Goal: Task Accomplishment & Management: Manage account settings

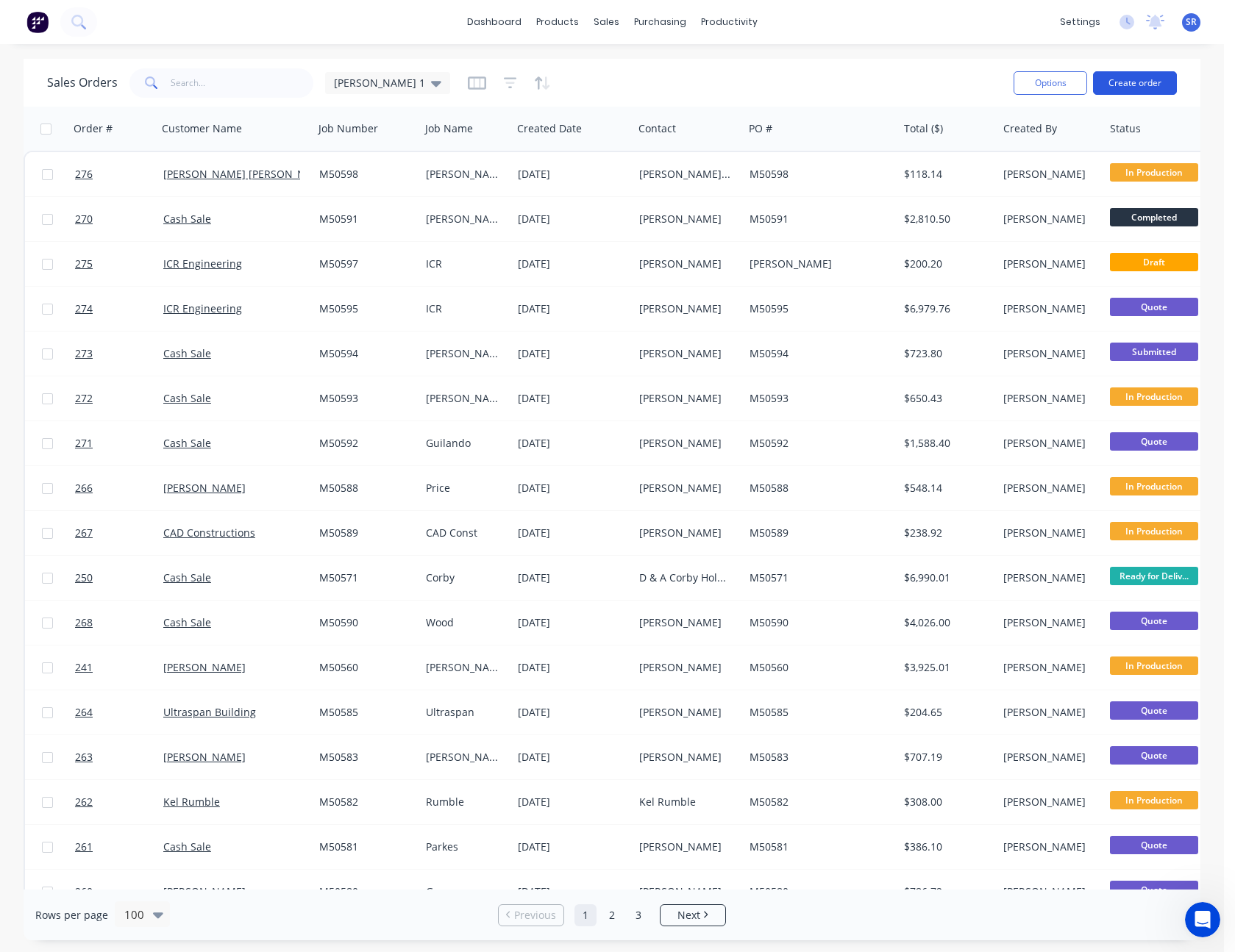
click at [1144, 82] on button "Create order" at bounding box center [1134, 83] width 84 height 24
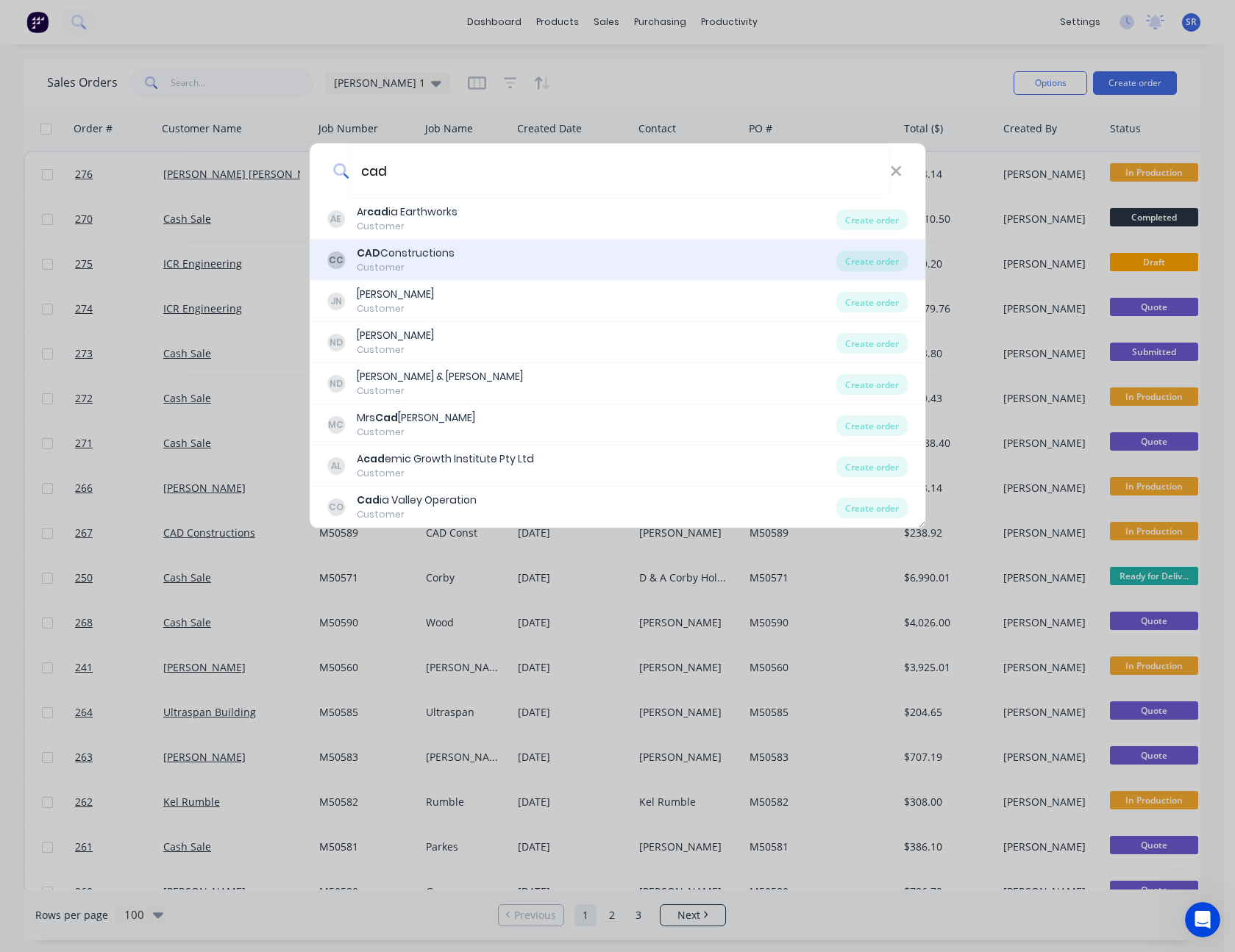
type input "cad"
click at [407, 261] on div "CAD Constructions" at bounding box center [405, 253] width 98 height 16
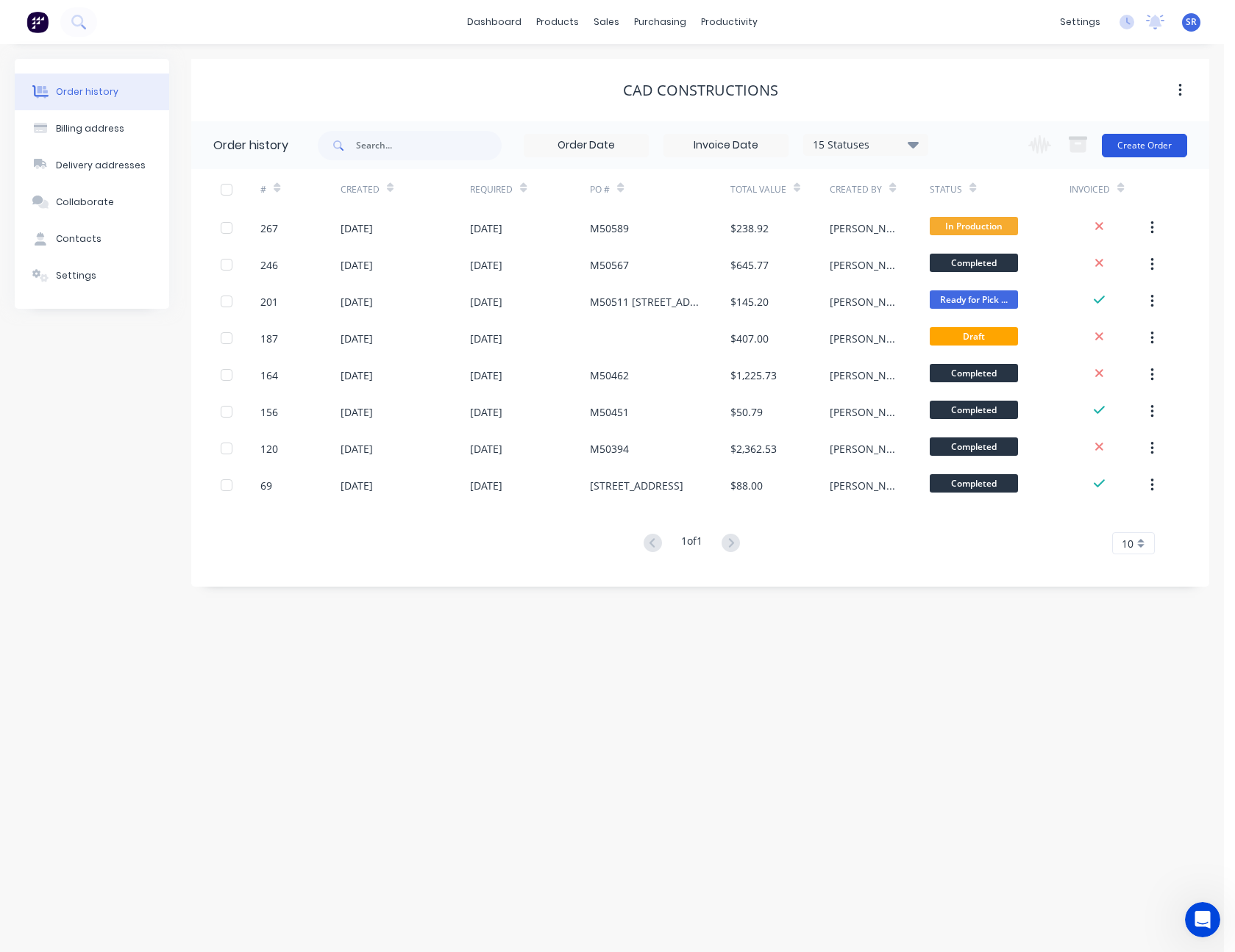
click at [1141, 150] on button "Create Order" at bounding box center [1144, 146] width 86 height 24
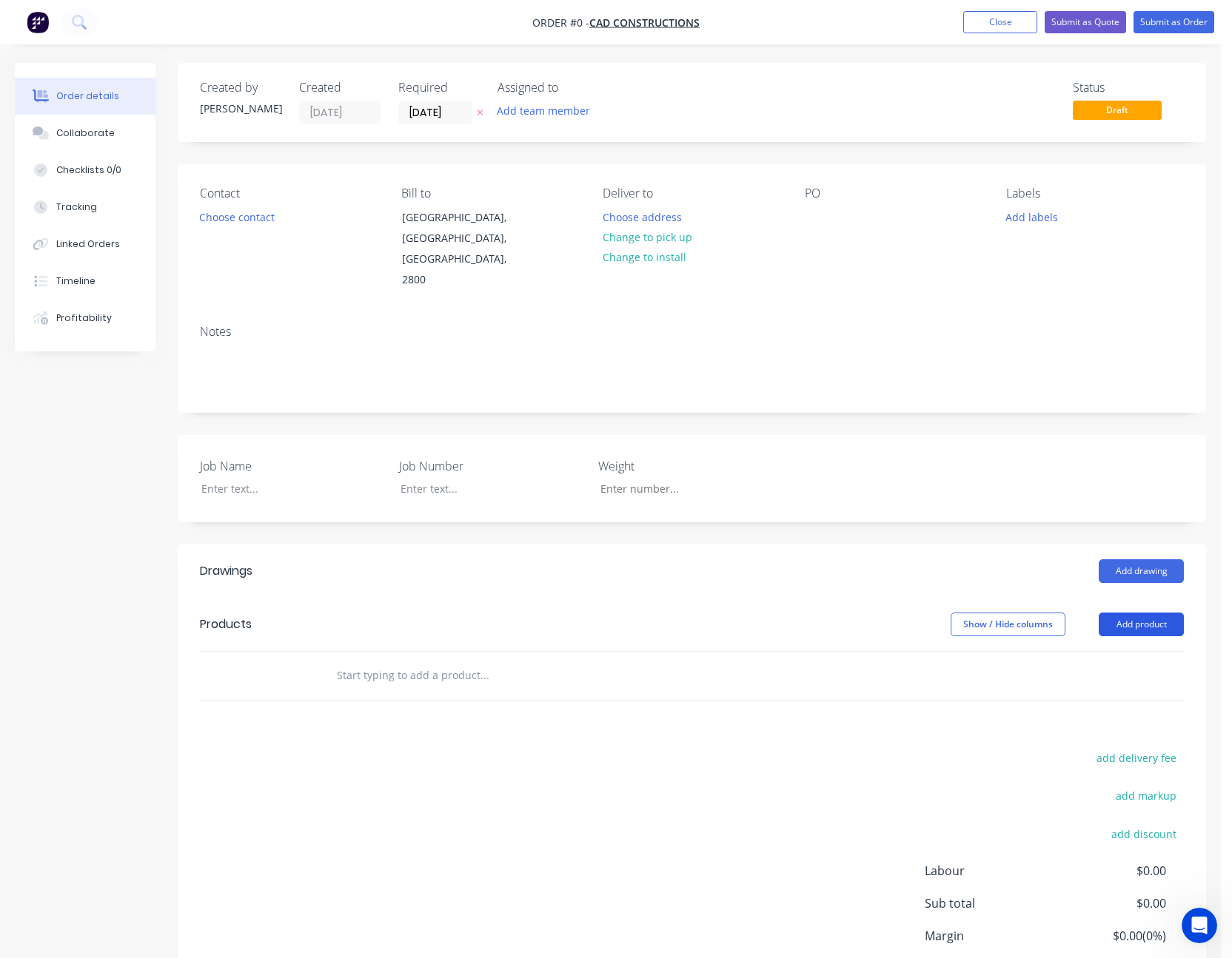
click at [1130, 612] on button "Add product" at bounding box center [1141, 624] width 85 height 24
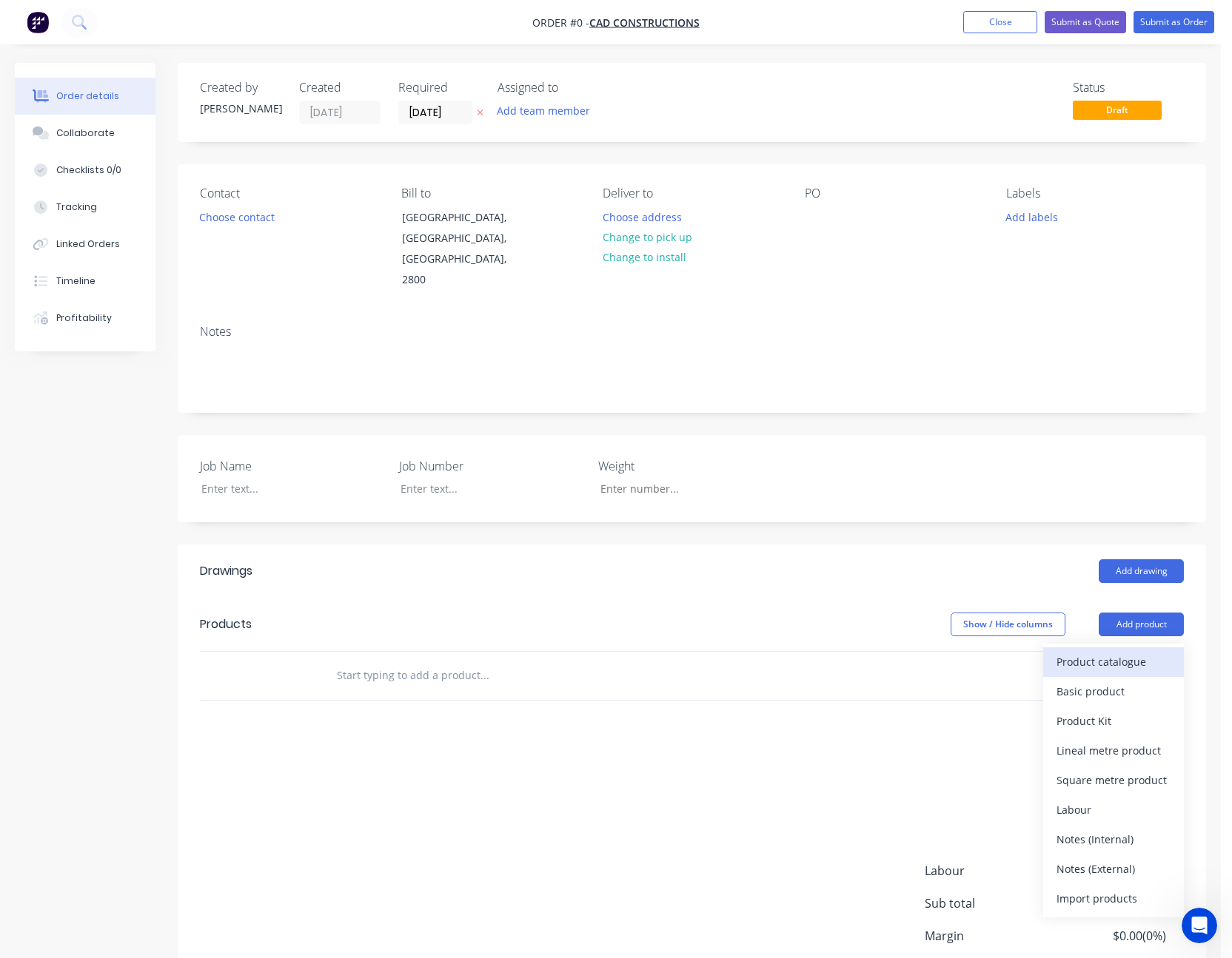
click at [1126, 651] on div "Product catalogue" at bounding box center [1114, 662] width 114 height 22
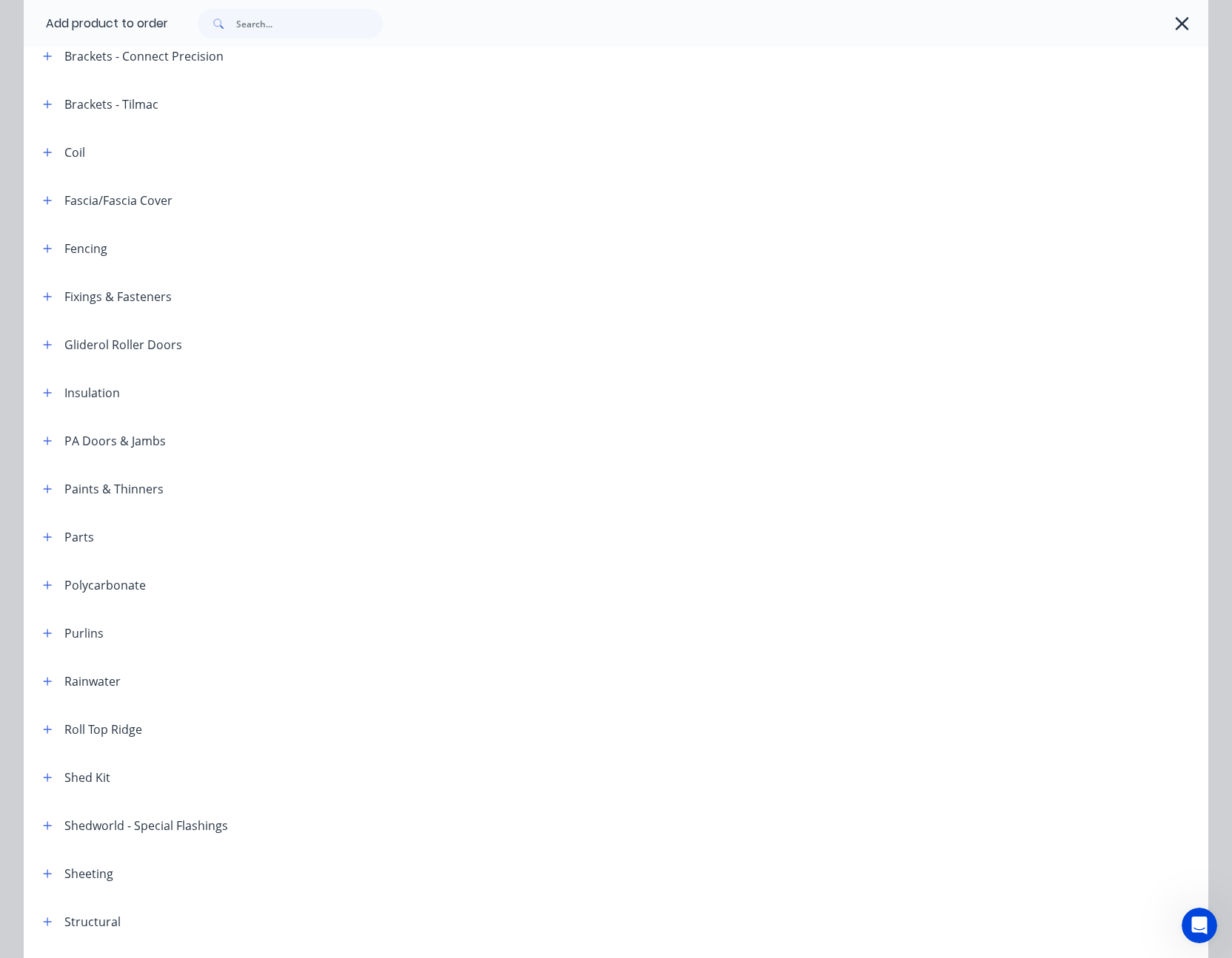
scroll to position [198, 0]
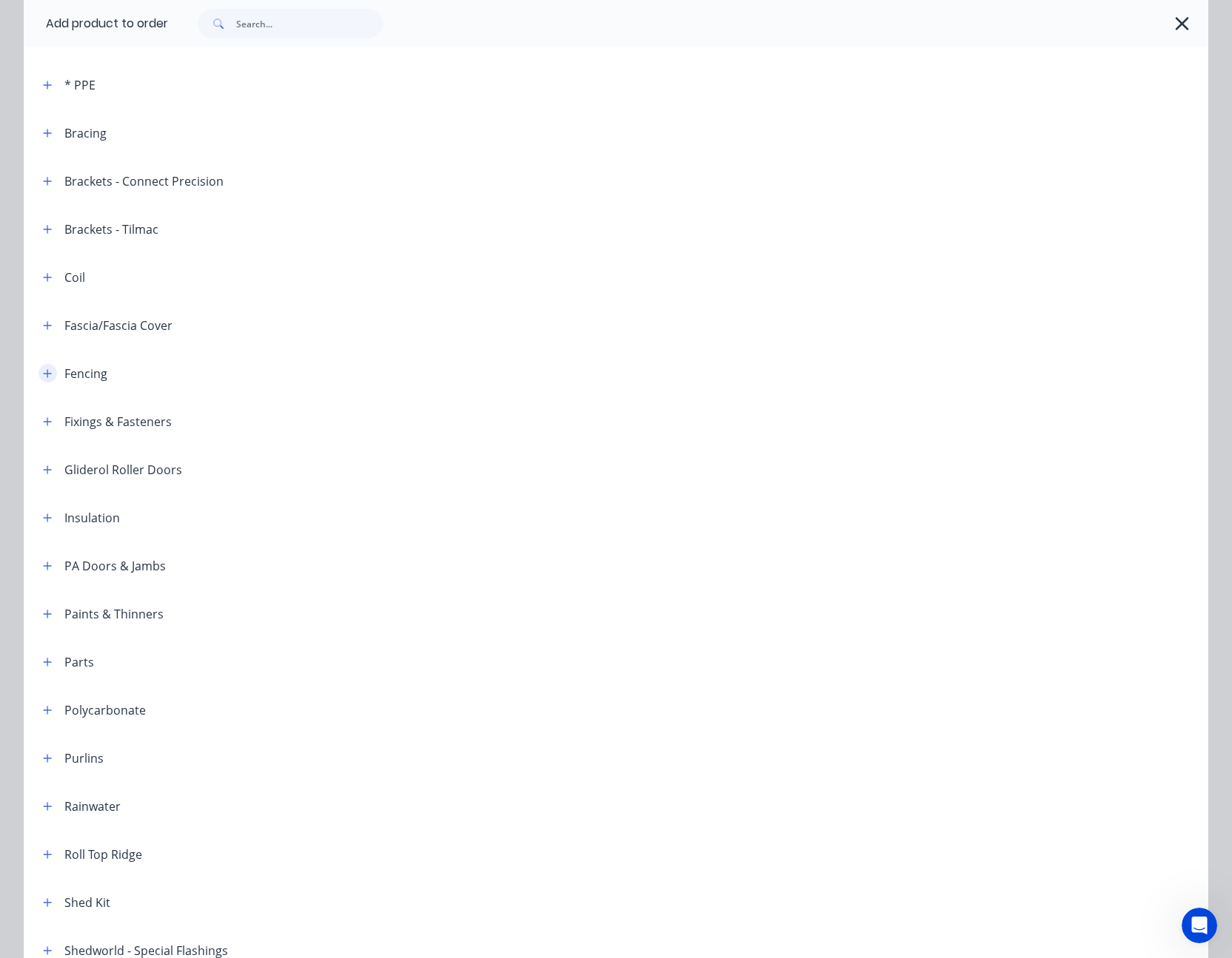
click at [43, 374] on icon "button" at bounding box center [47, 373] width 8 height 8
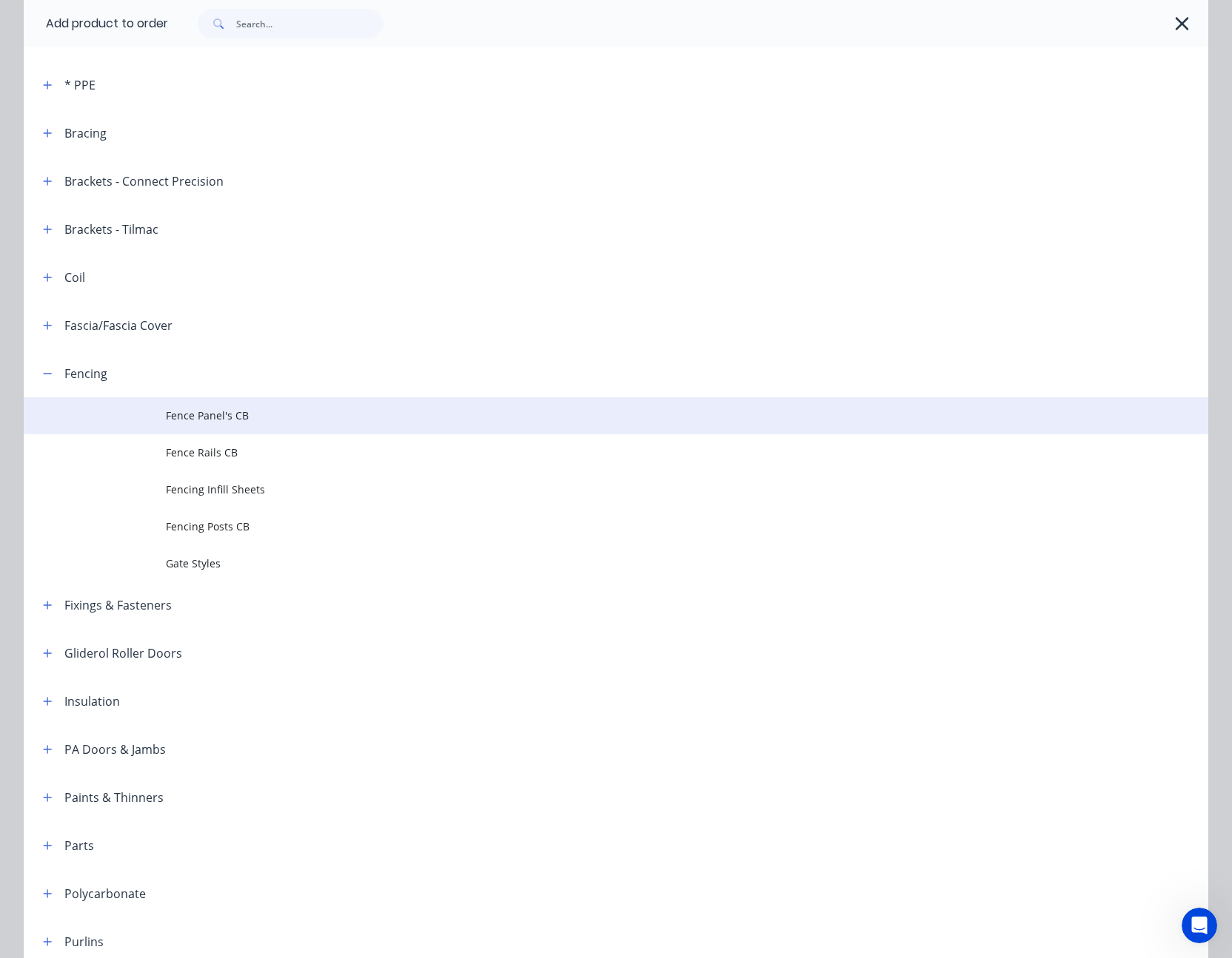
click at [208, 418] on span "Fence Panel's CB" at bounding box center [583, 415] width 834 height 16
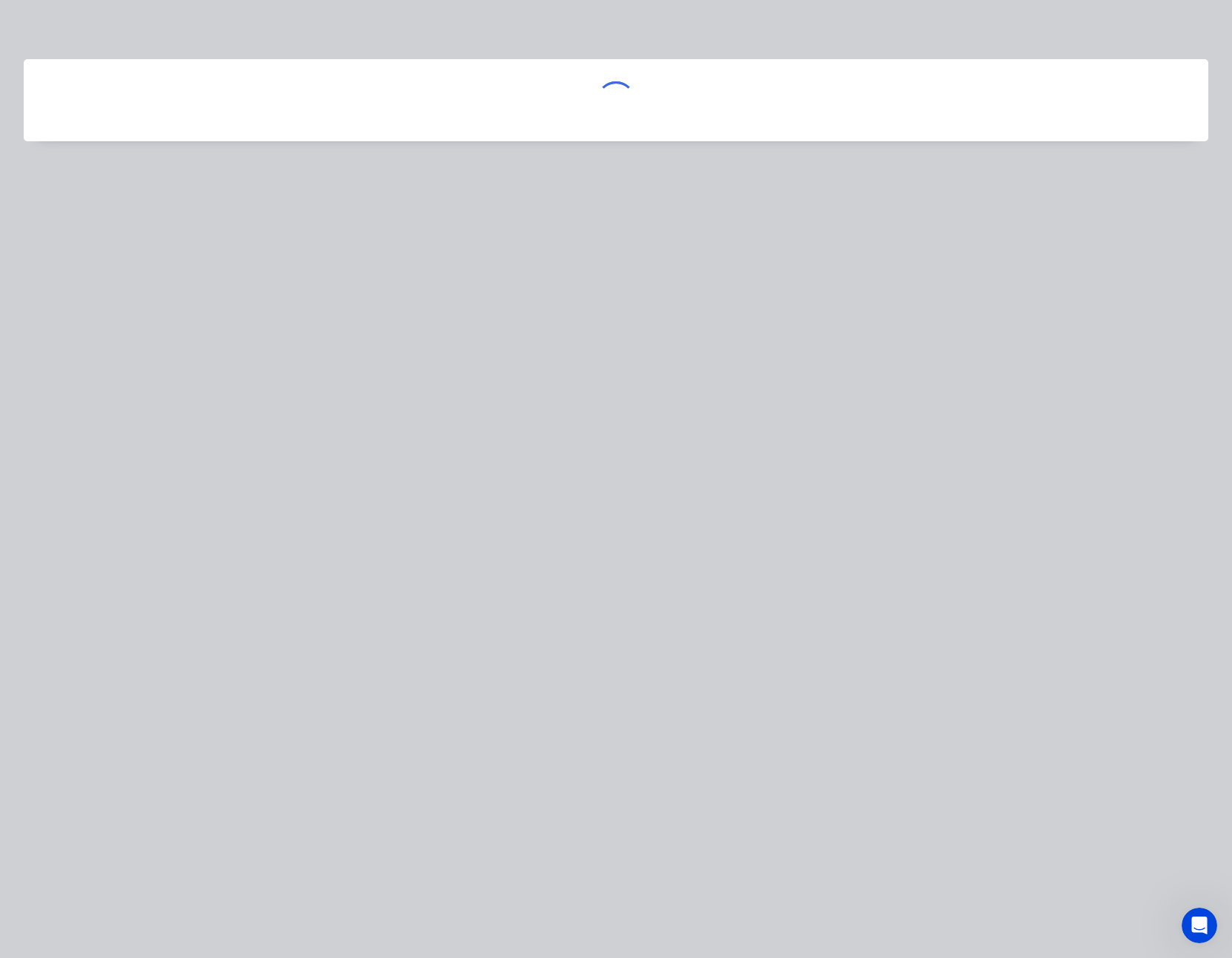
scroll to position [0, 0]
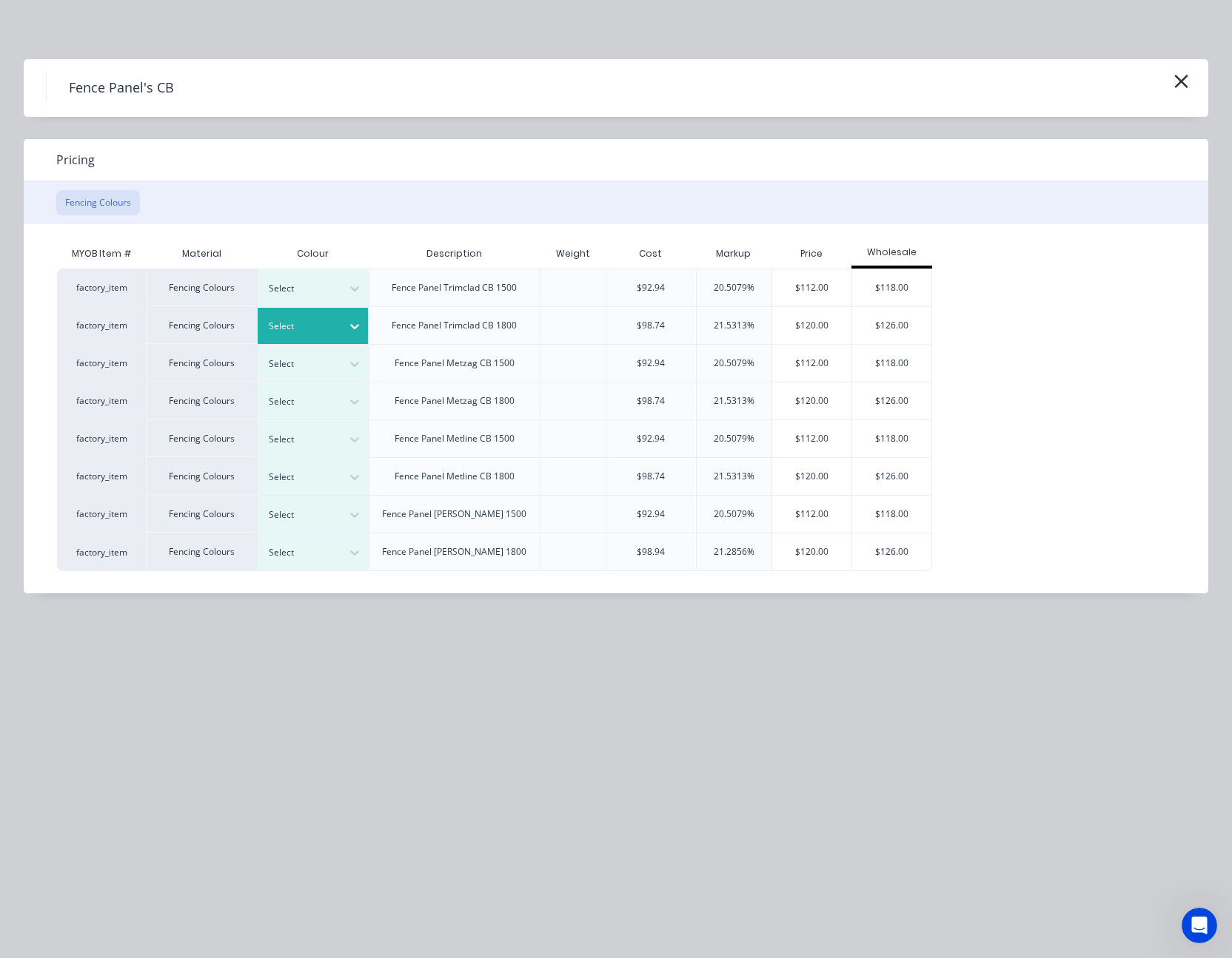
click at [354, 322] on icon at bounding box center [355, 326] width 15 height 15
click at [810, 324] on div "$120.00" at bounding box center [812, 325] width 80 height 37
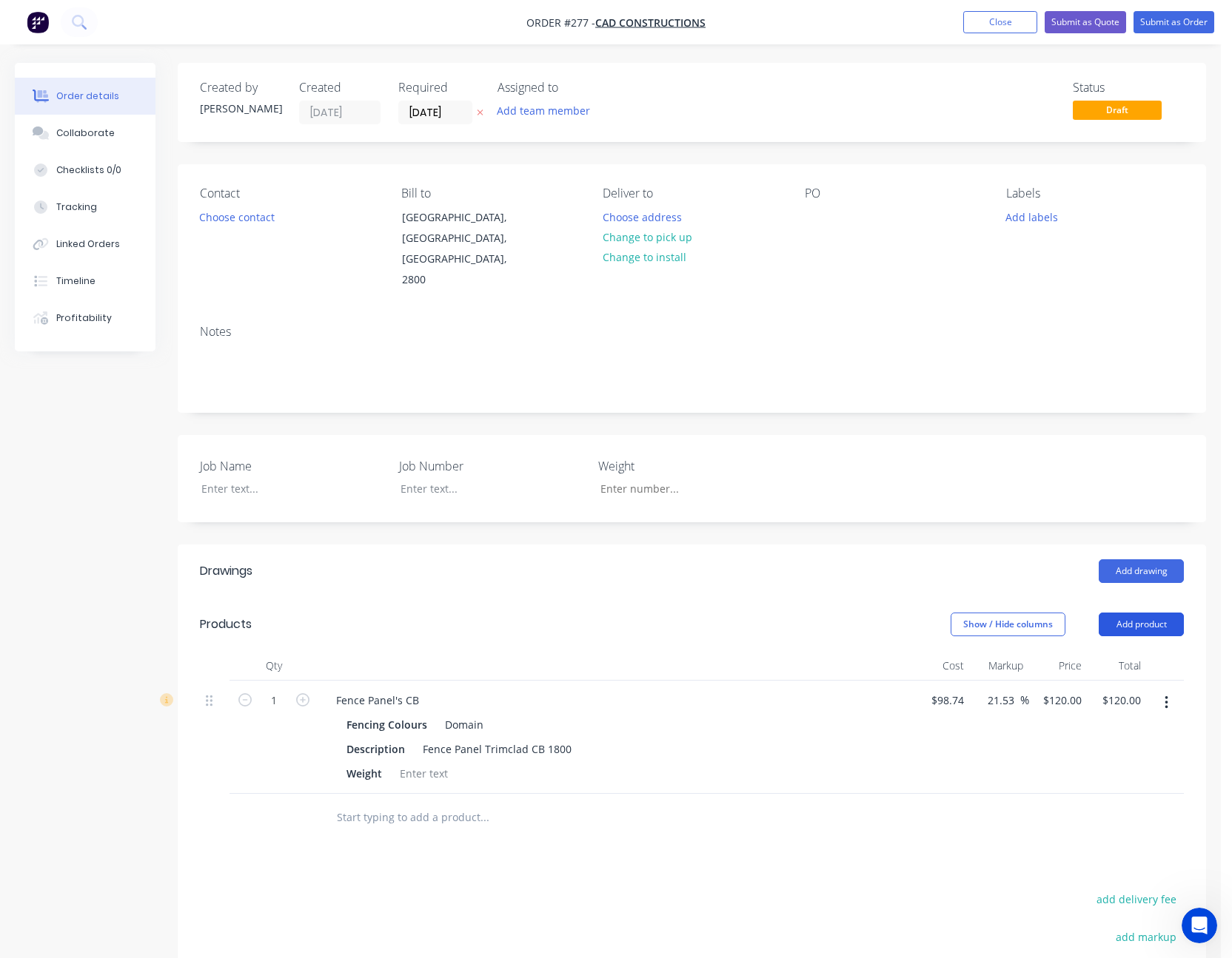
click at [1145, 612] on button "Add product" at bounding box center [1141, 624] width 85 height 24
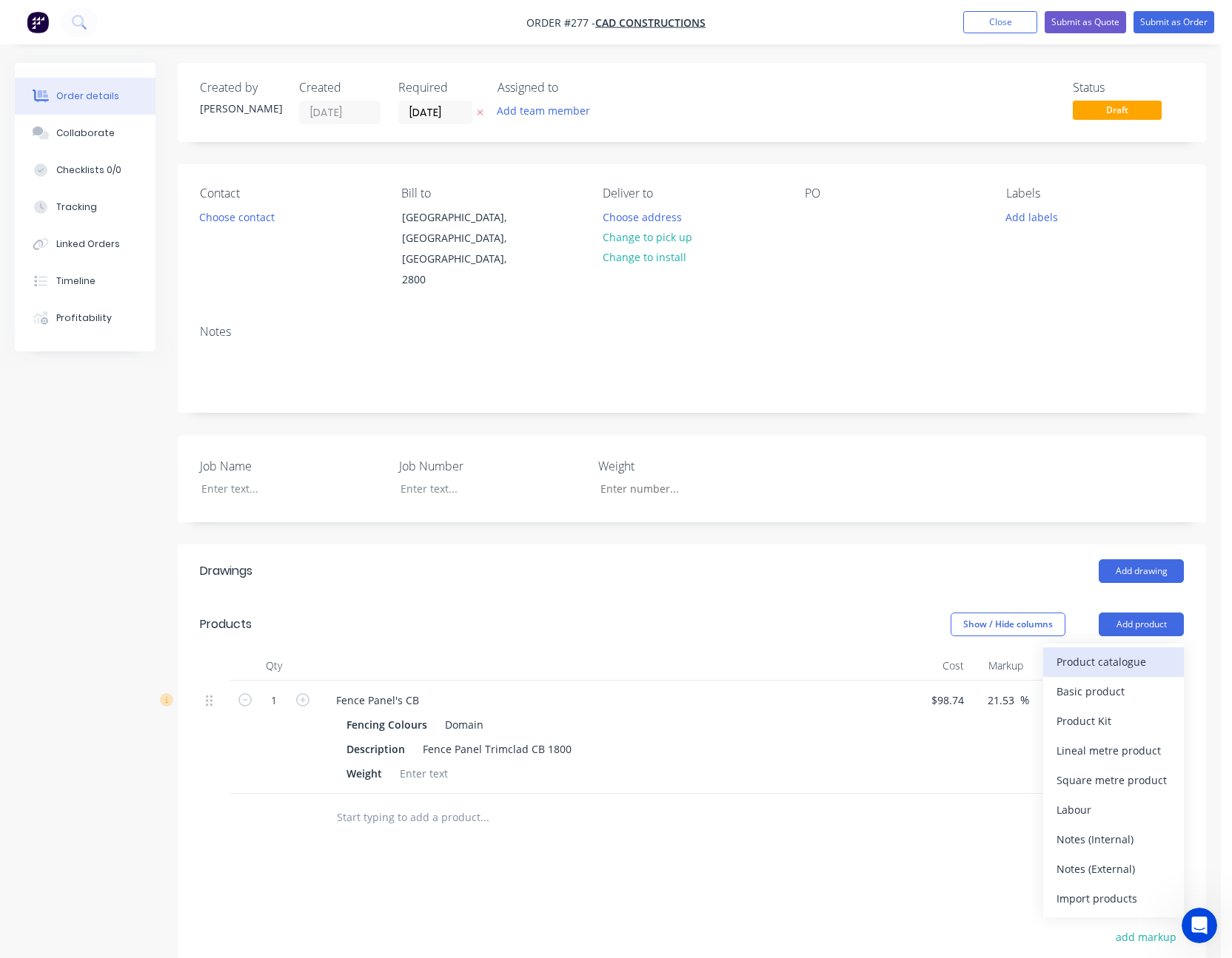
click at [1129, 651] on div "Product catalogue" at bounding box center [1114, 662] width 114 height 22
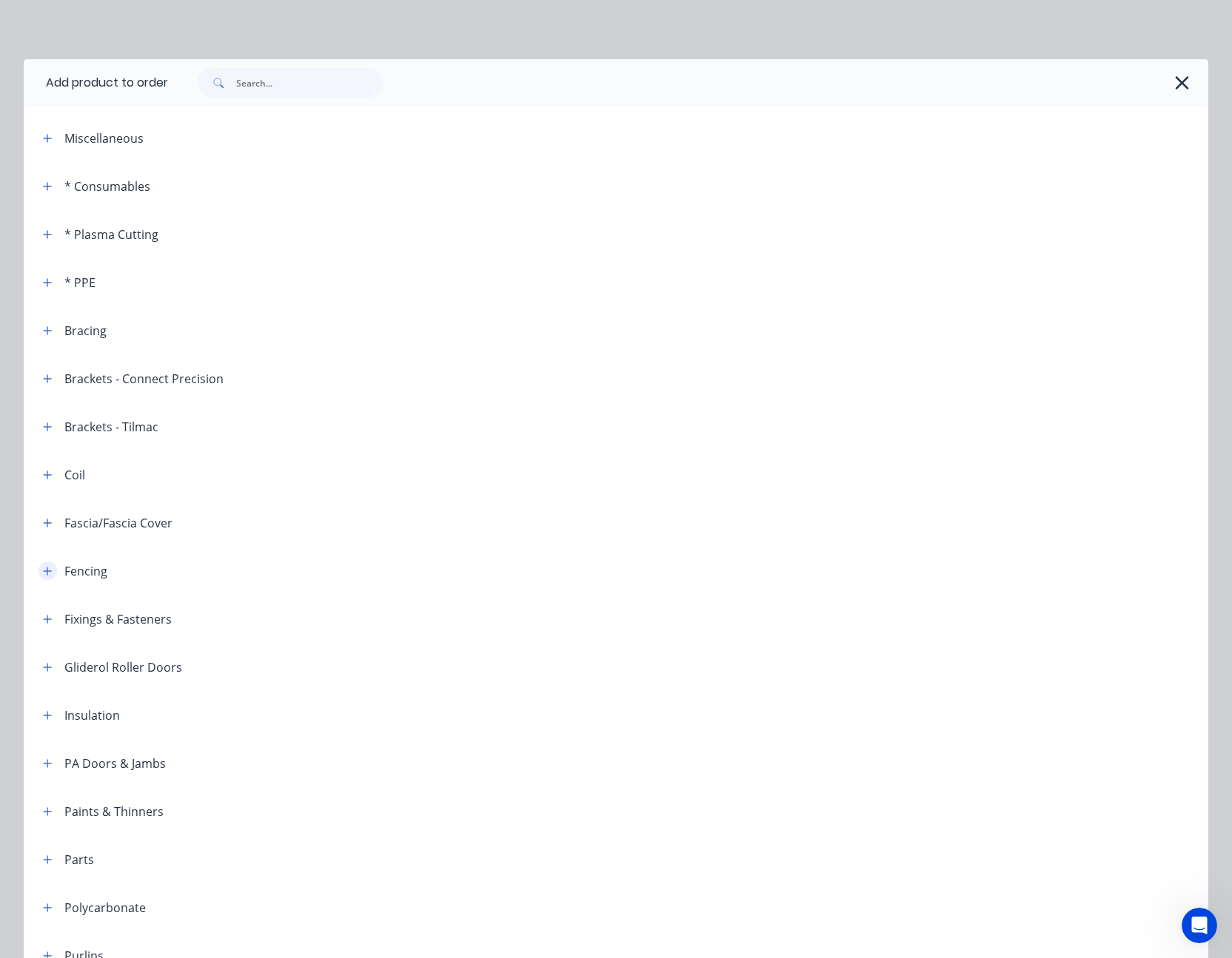
click at [43, 570] on icon "button" at bounding box center [47, 571] width 9 height 10
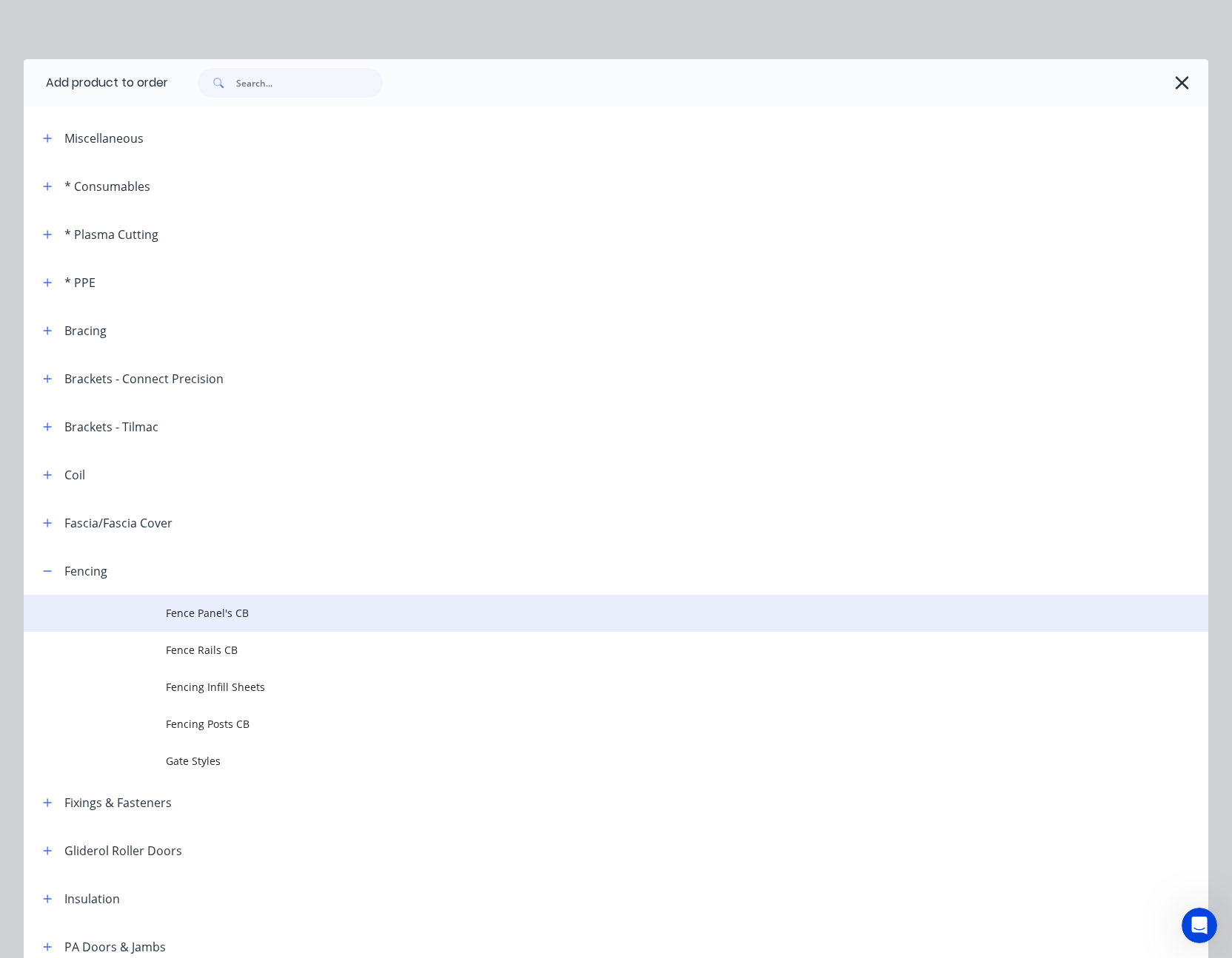
click at [199, 616] on span "Fence Panel's CB" at bounding box center [583, 613] width 834 height 16
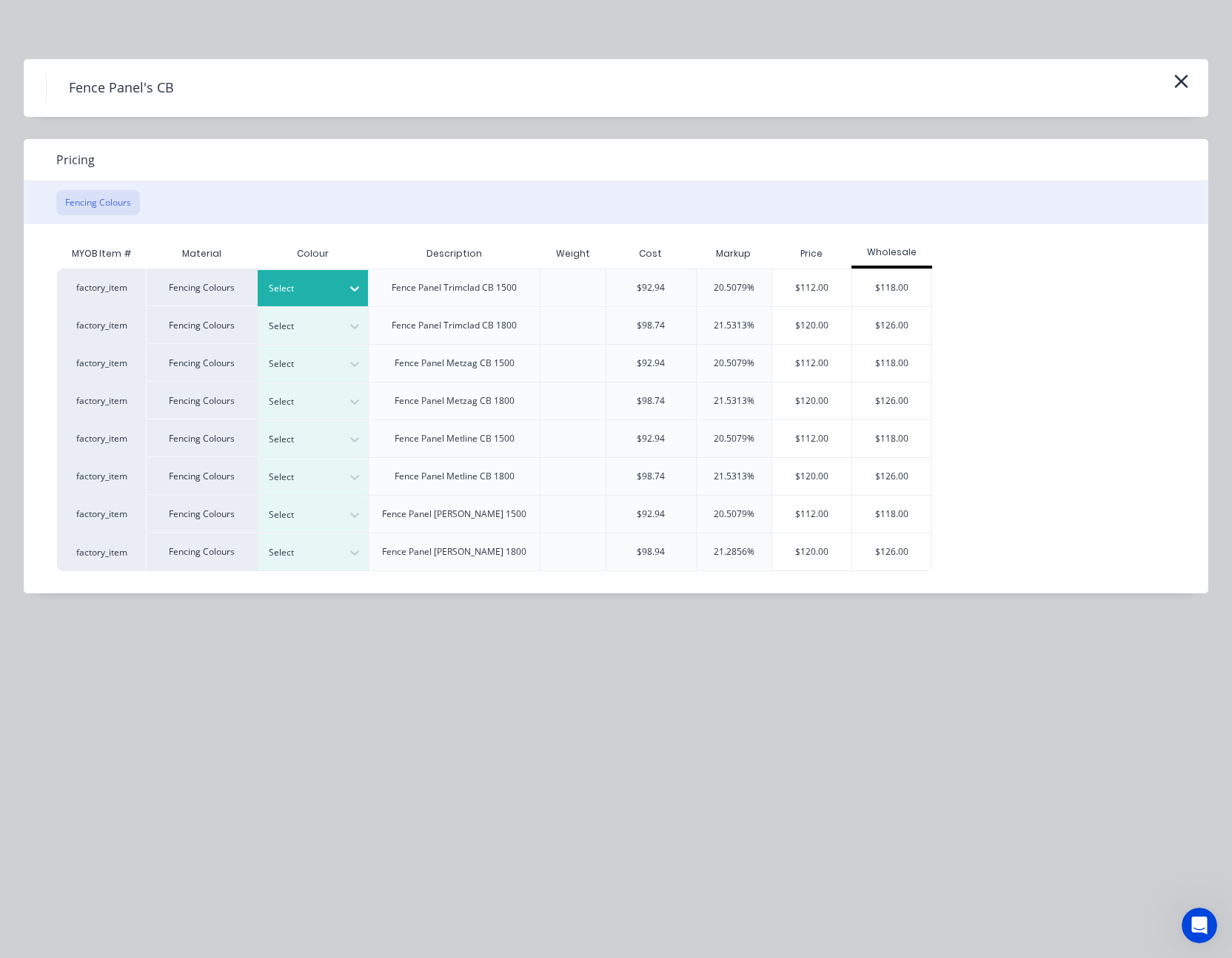
click at [364, 283] on div at bounding box center [355, 289] width 27 height 24
click at [808, 285] on div "$112.00" at bounding box center [812, 287] width 80 height 37
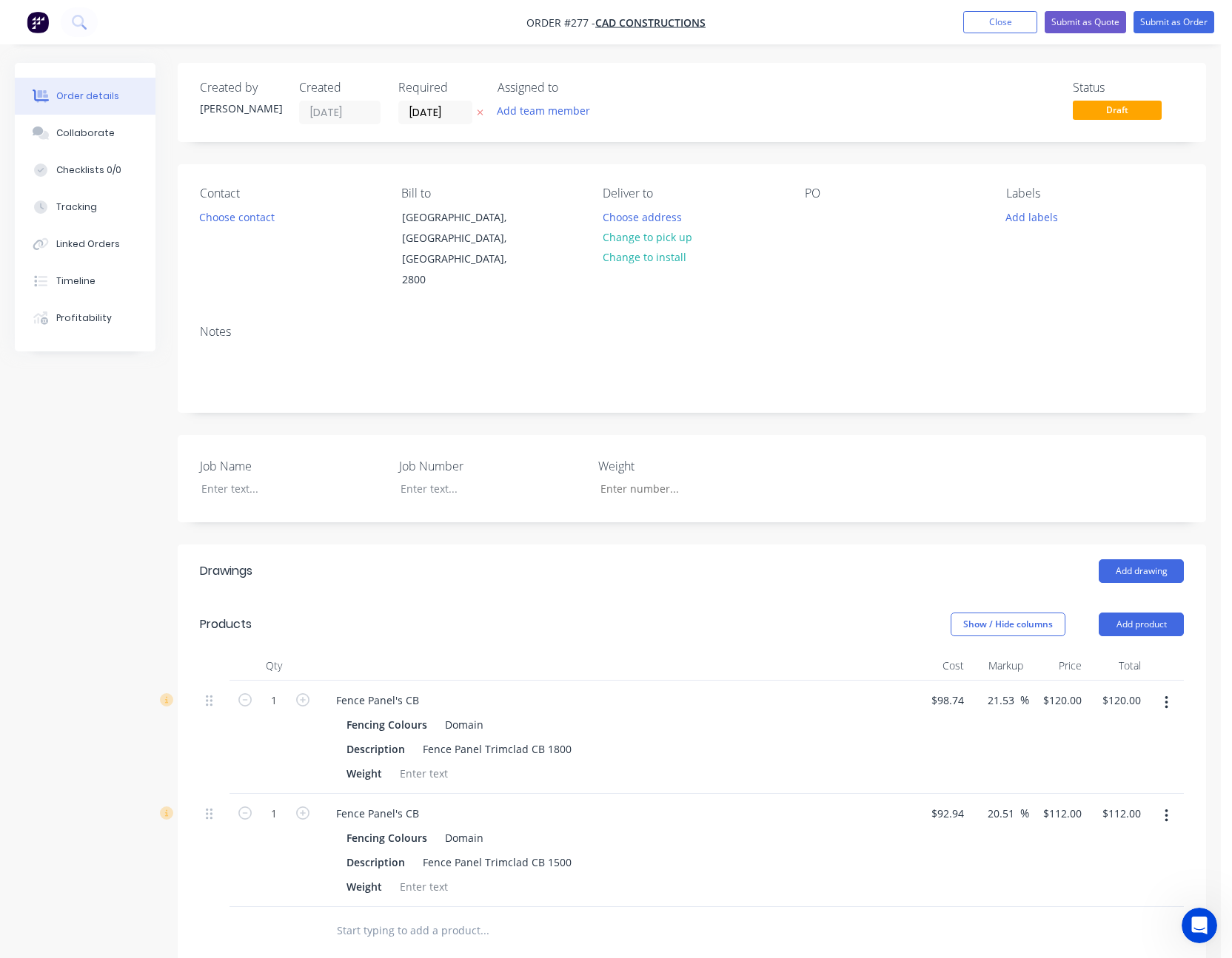
scroll to position [148, 0]
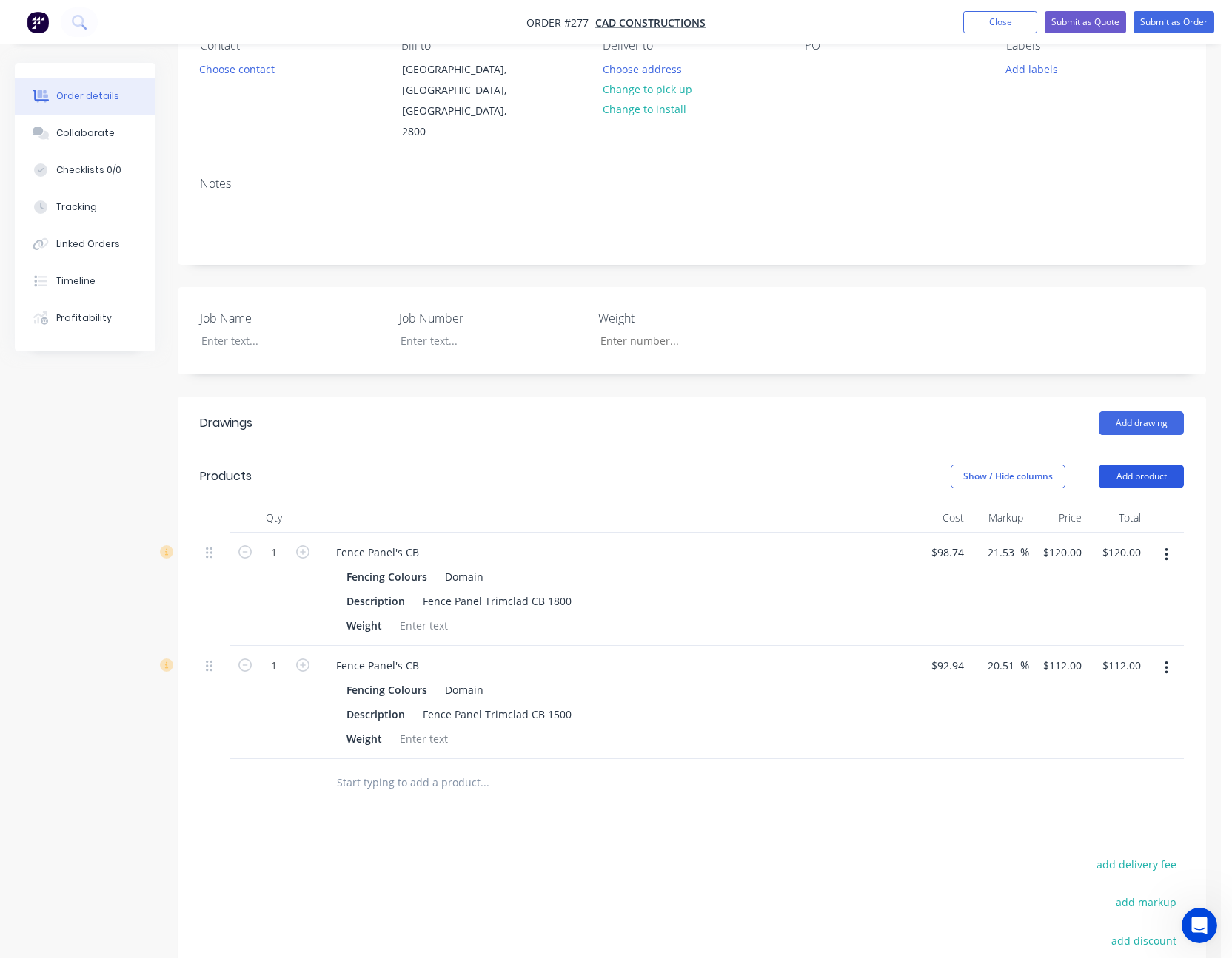
click at [1139, 465] on button "Add product" at bounding box center [1141, 477] width 85 height 24
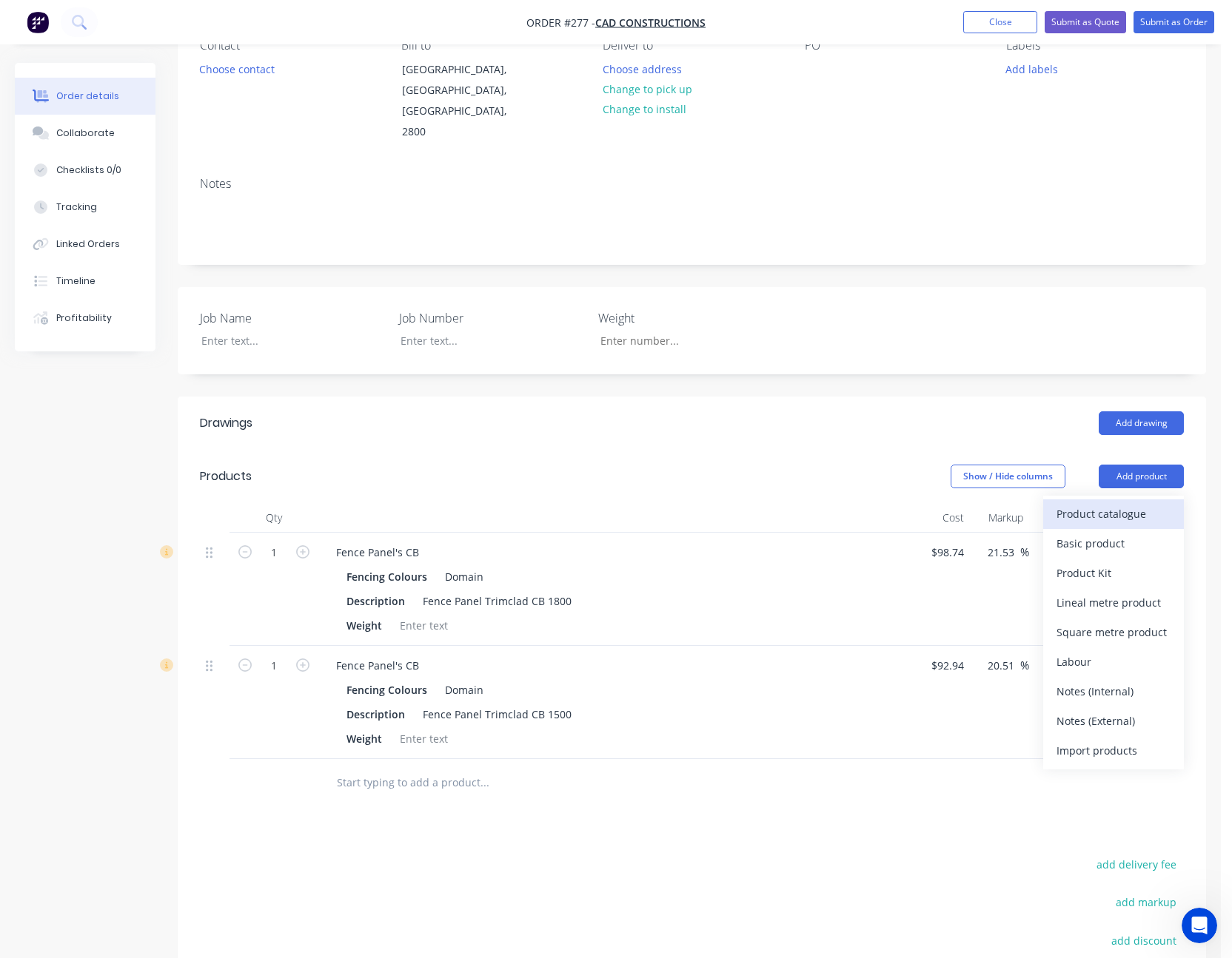
click at [1135, 503] on div "Product catalogue" at bounding box center [1114, 513] width 114 height 22
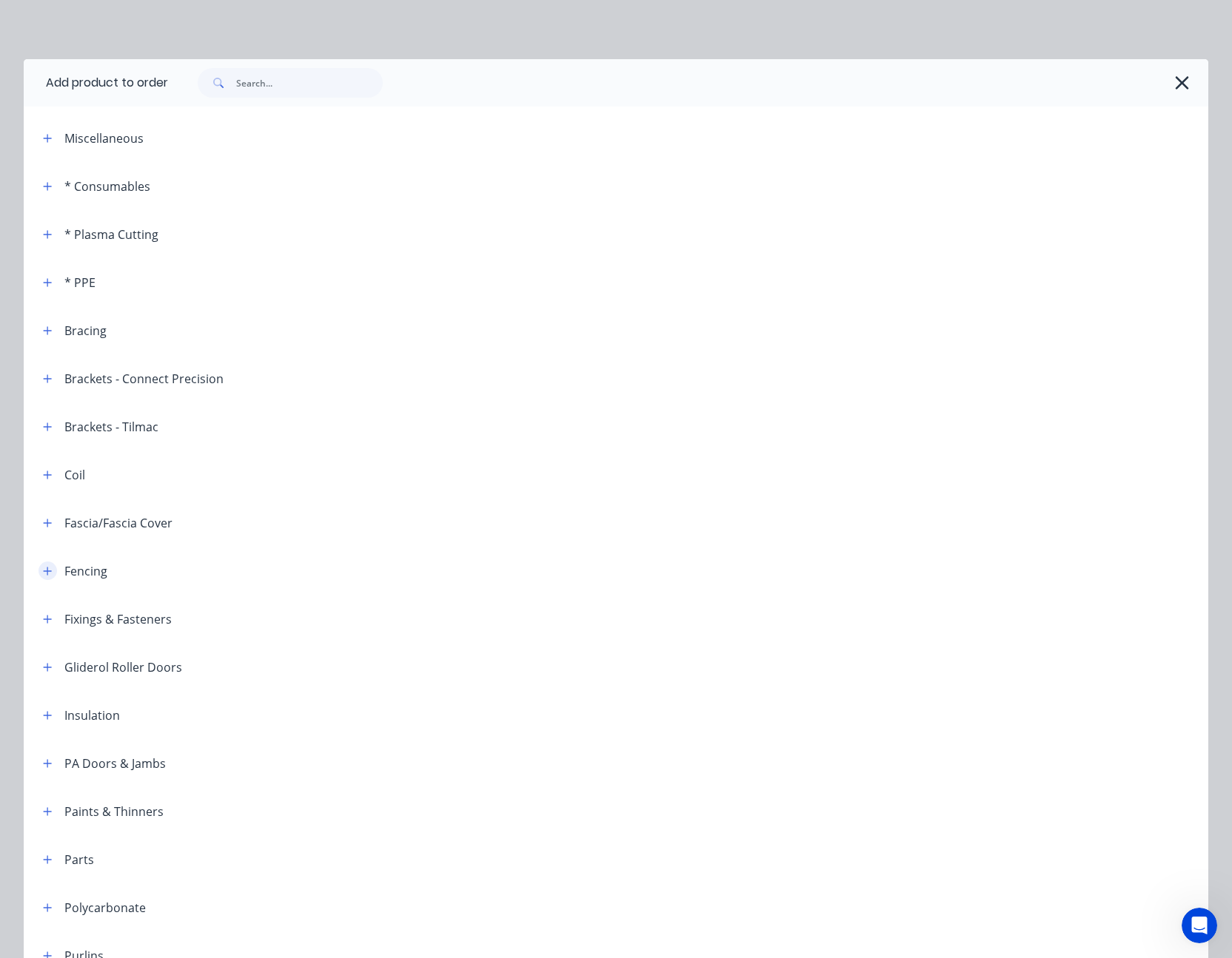
click at [43, 570] on icon "button" at bounding box center [47, 570] width 8 height 8
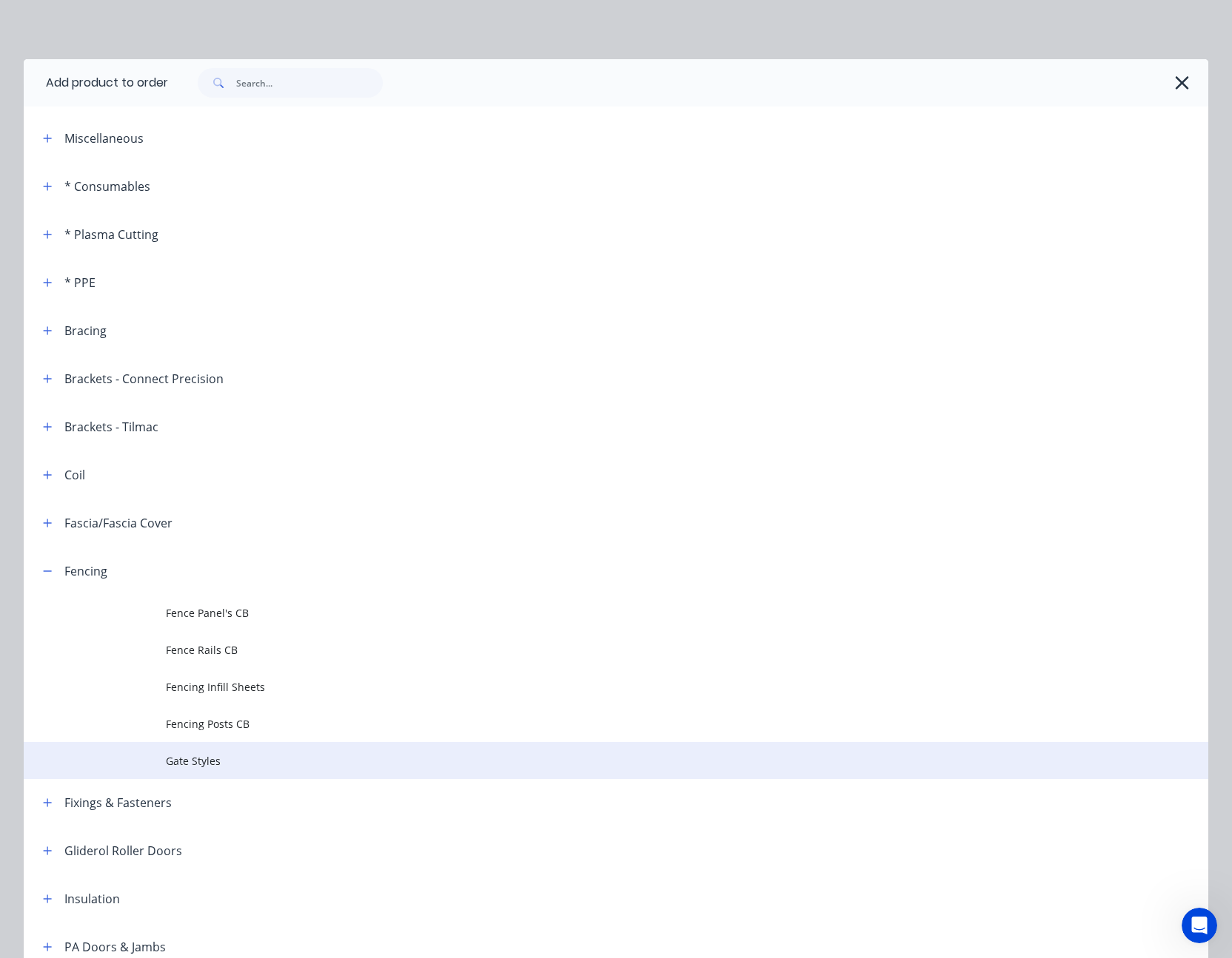
click at [189, 756] on span "Gate Styles" at bounding box center [583, 761] width 834 height 16
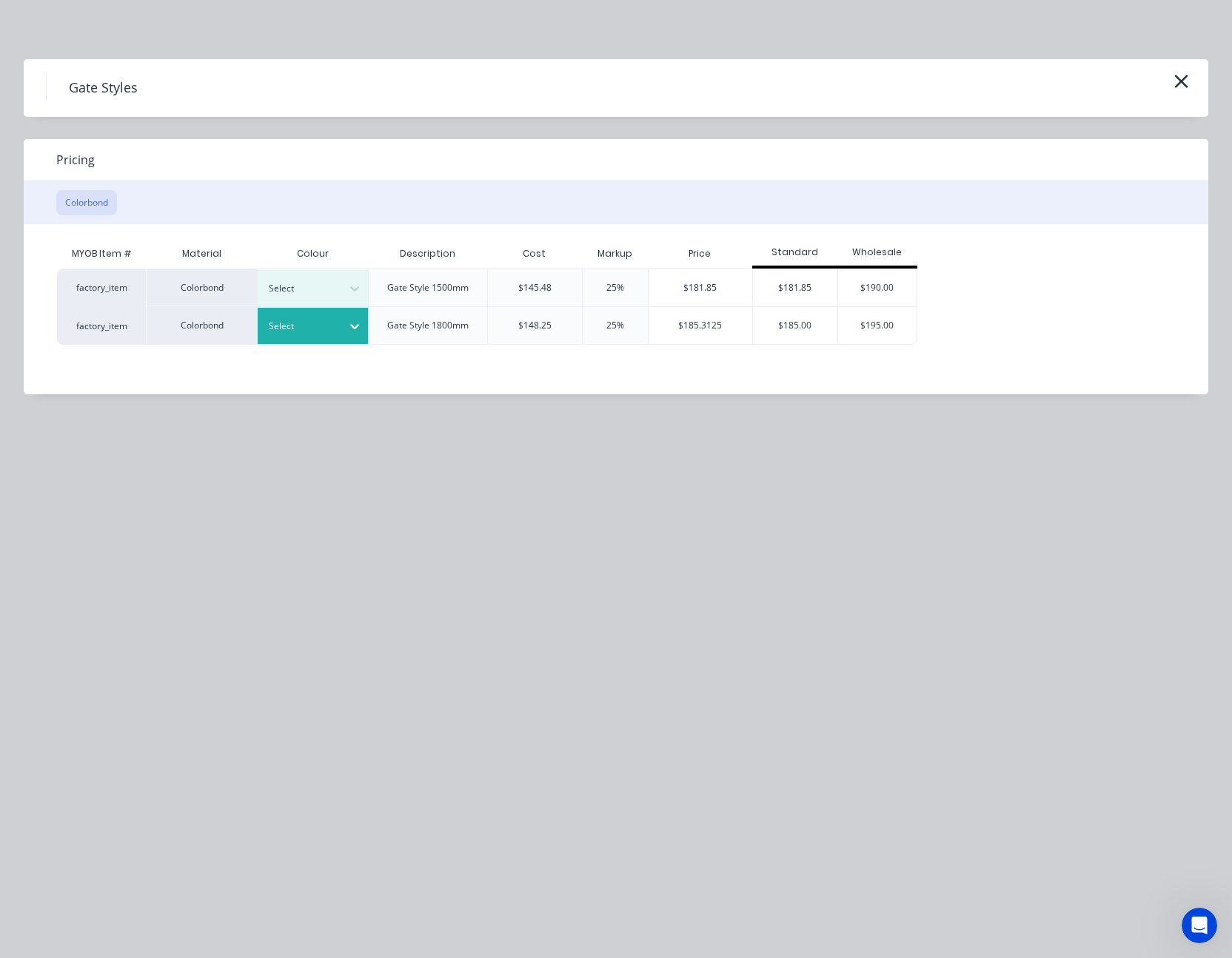
click at [352, 319] on icon at bounding box center [355, 326] width 15 height 15
click at [185, 846] on div "Classic Cream" at bounding box center [92, 860] width 185 height 28
click at [711, 325] on div "$185.3125" at bounding box center [700, 325] width 103 height 37
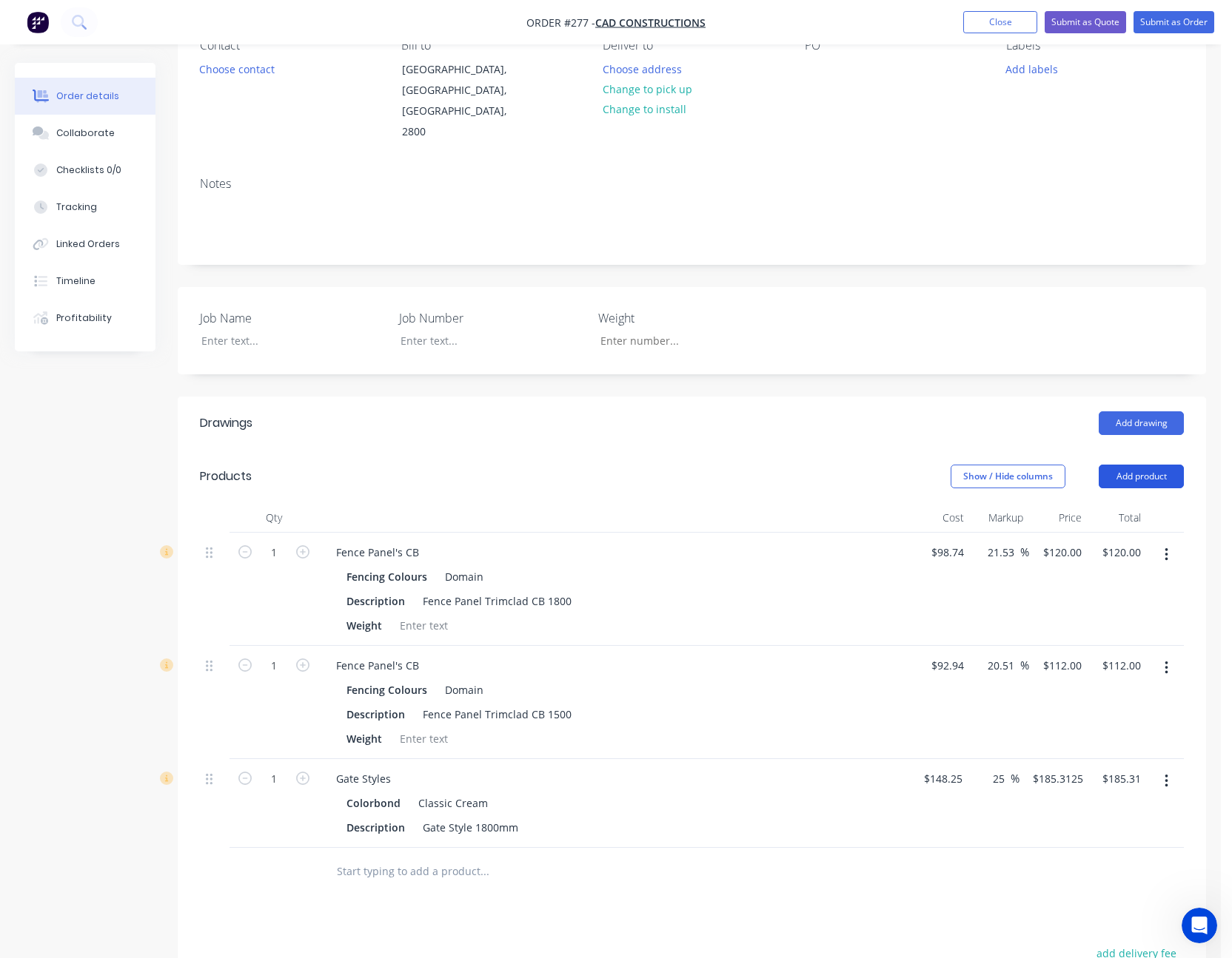
click at [1140, 465] on button "Add product" at bounding box center [1141, 477] width 85 height 24
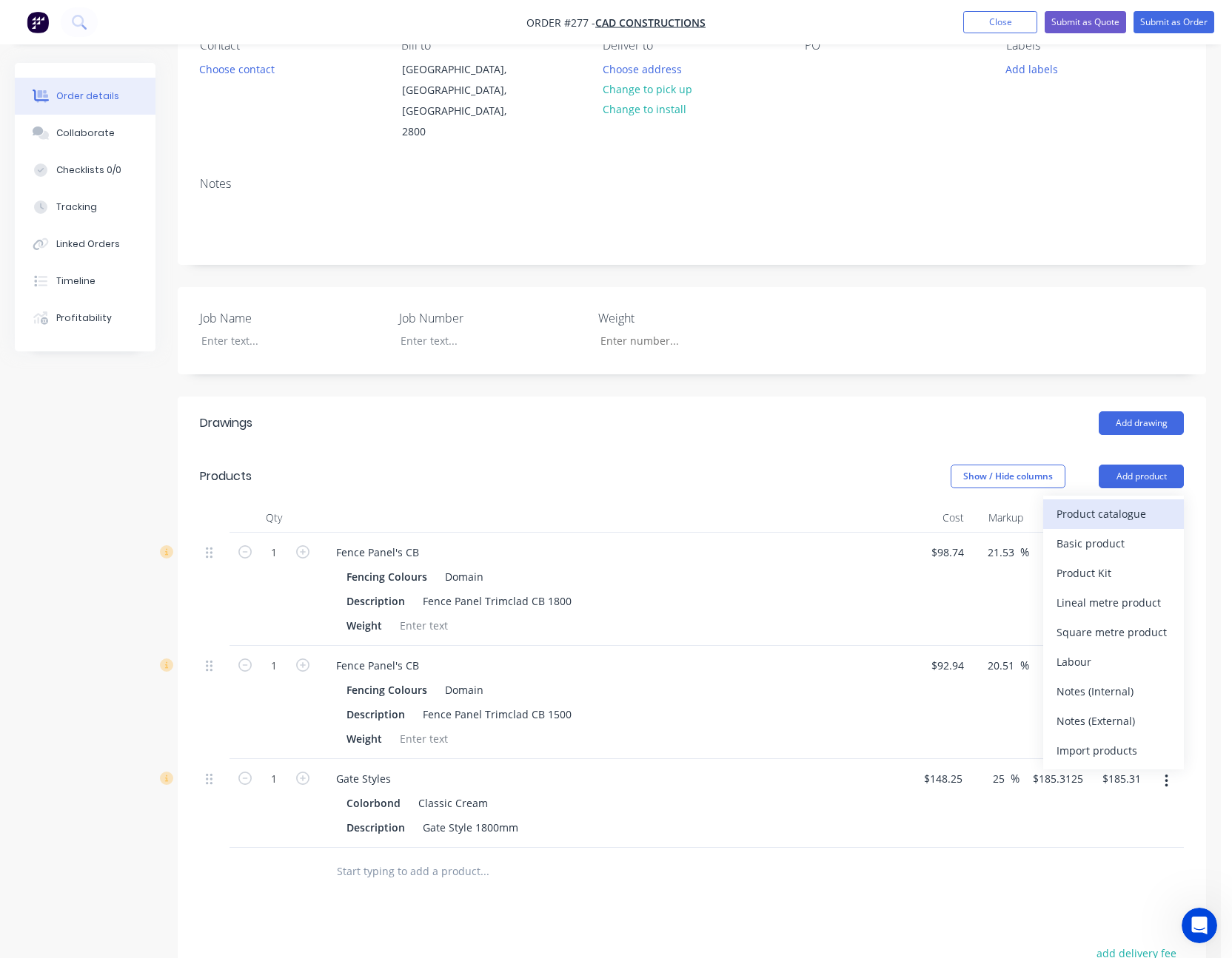
click at [1125, 503] on div "Product catalogue" at bounding box center [1114, 513] width 114 height 22
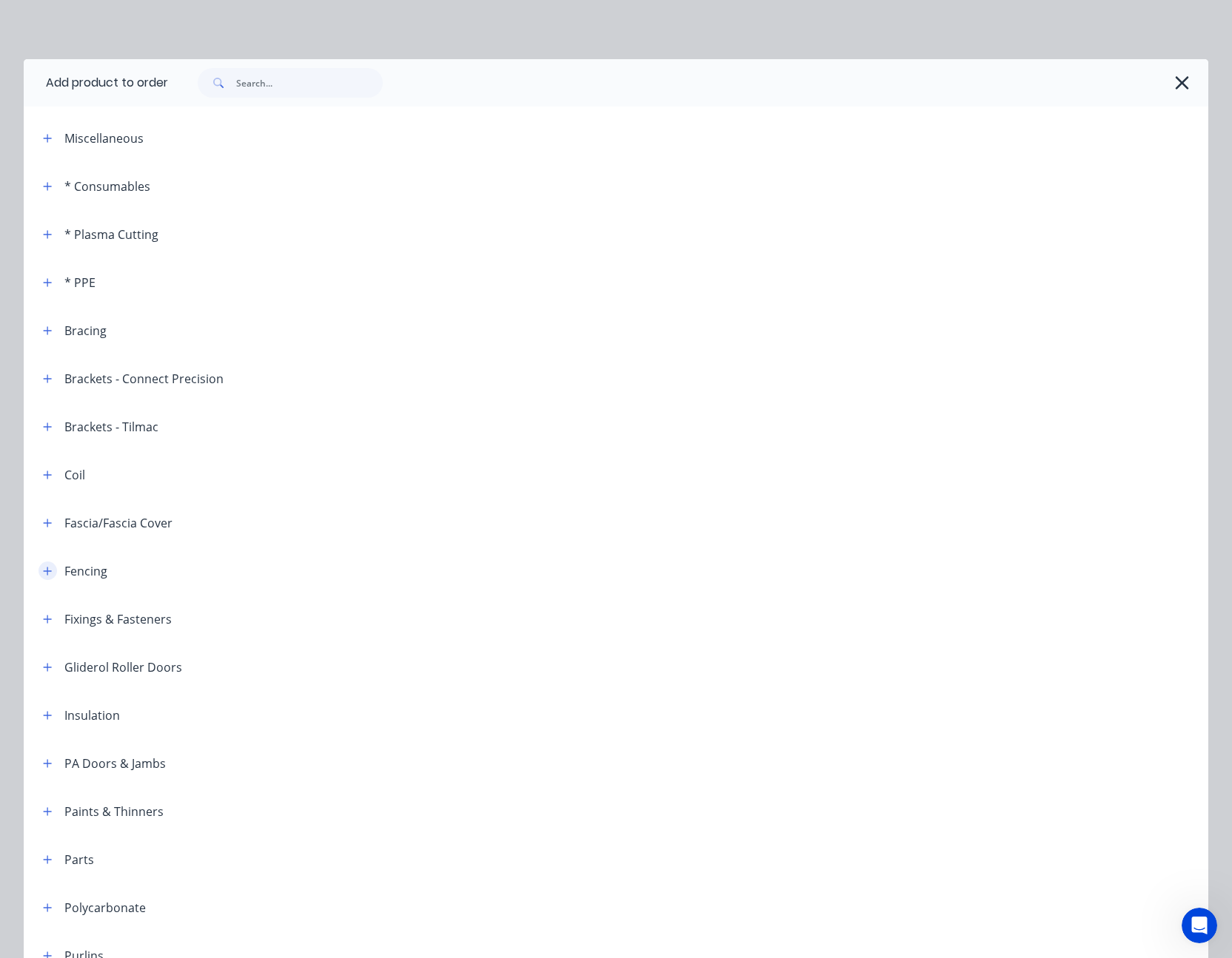
click at [43, 571] on icon "button" at bounding box center [47, 570] width 8 height 8
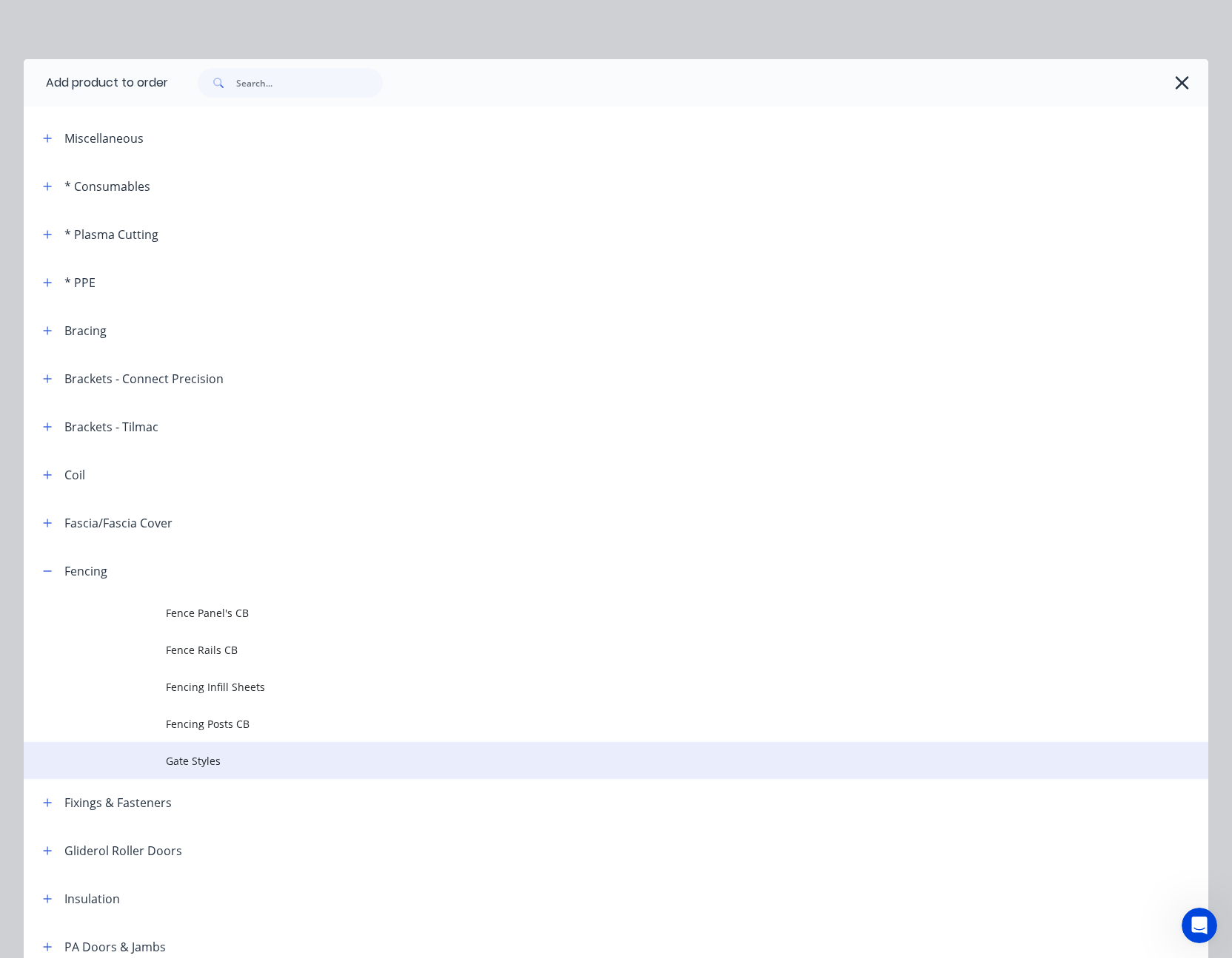
click at [190, 759] on span "Gate Styles" at bounding box center [583, 761] width 834 height 16
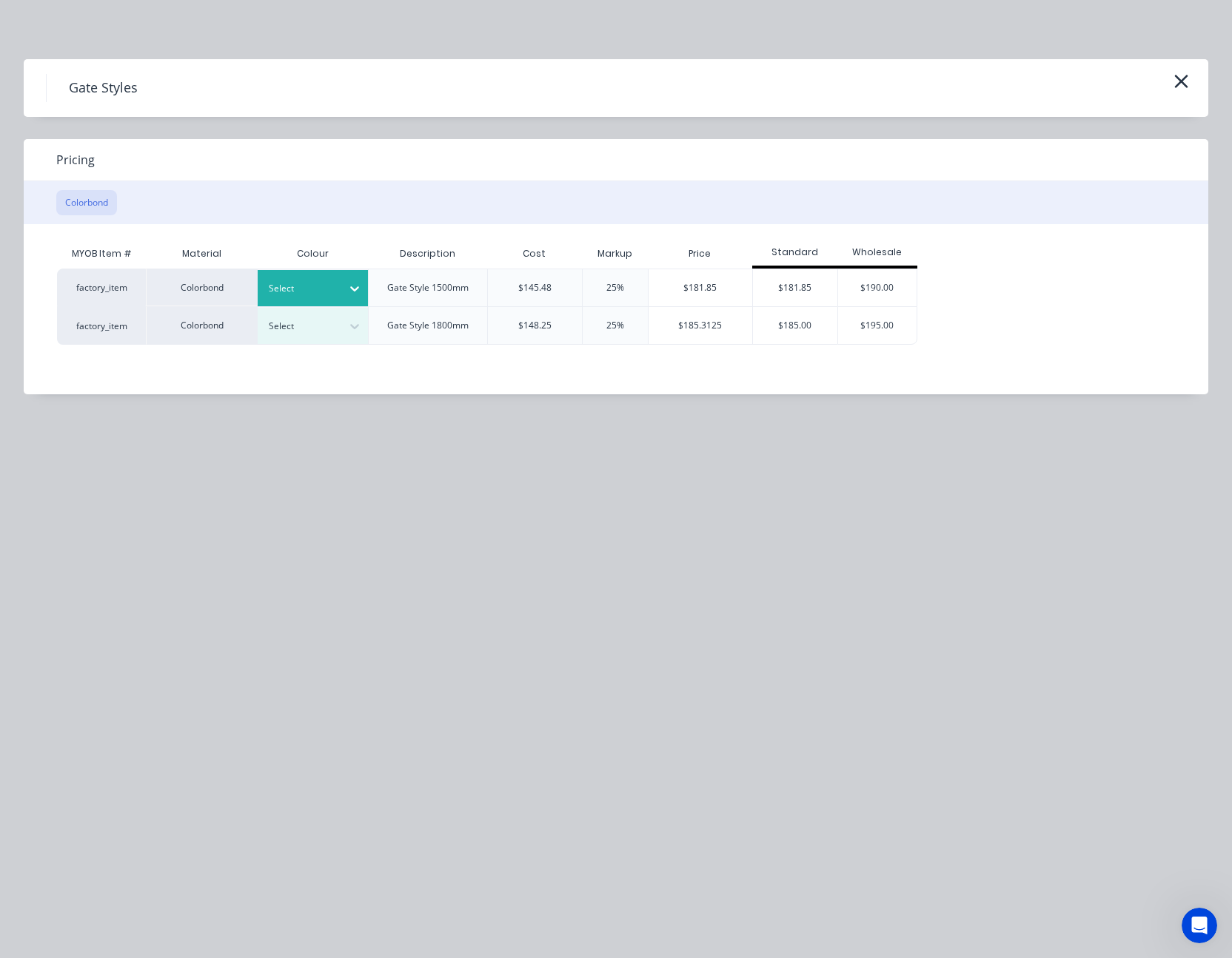
click at [349, 285] on icon at bounding box center [355, 289] width 15 height 15
click at [185, 846] on div "Classic Cream" at bounding box center [92, 860] width 185 height 28
click at [703, 289] on div "$181.85" at bounding box center [700, 287] width 103 height 37
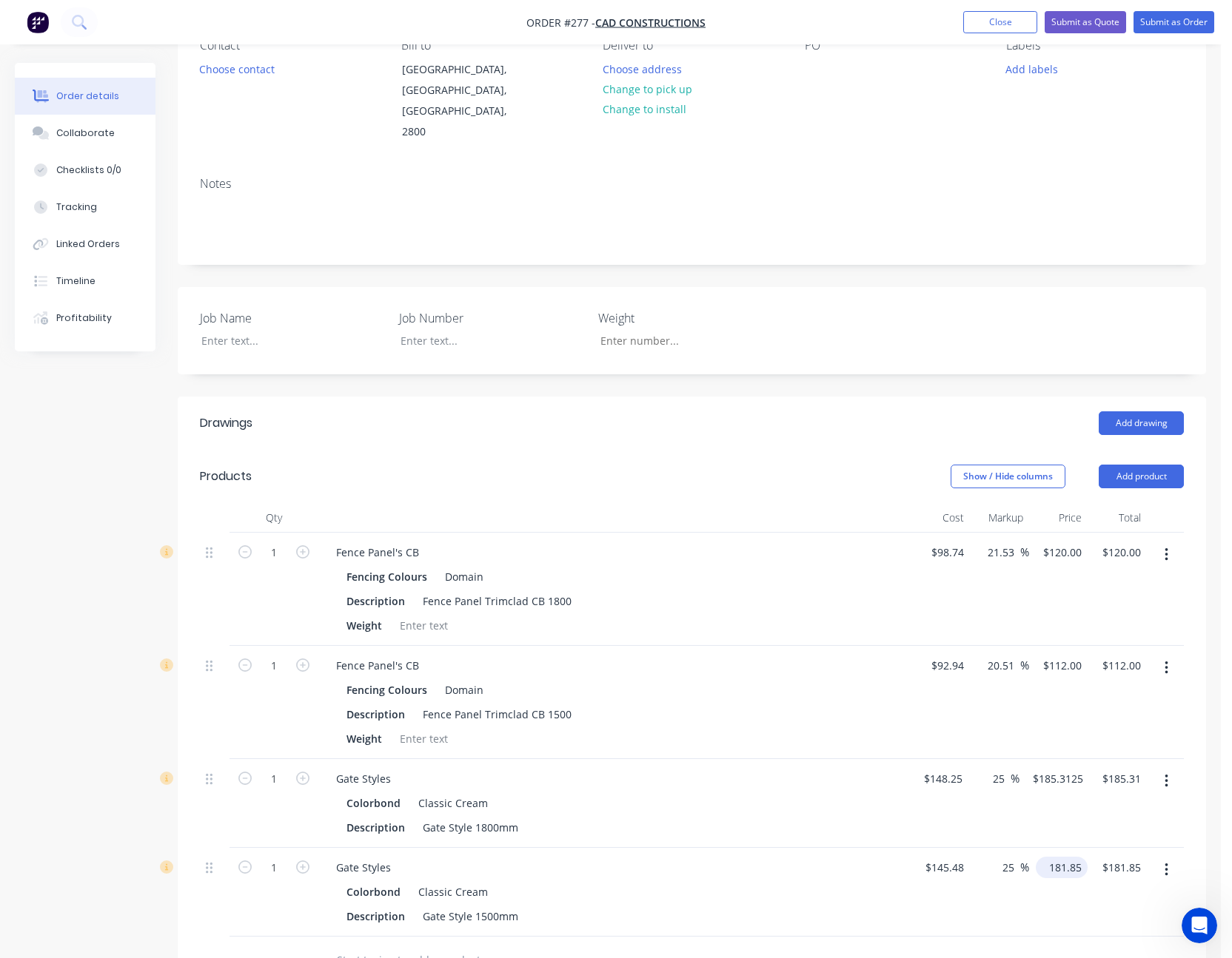
click at [1072, 857] on input "181.85" at bounding box center [1064, 867] width 46 height 22
type input "182"
type input "25.1"
type input "$182.00"
type input "182.00"
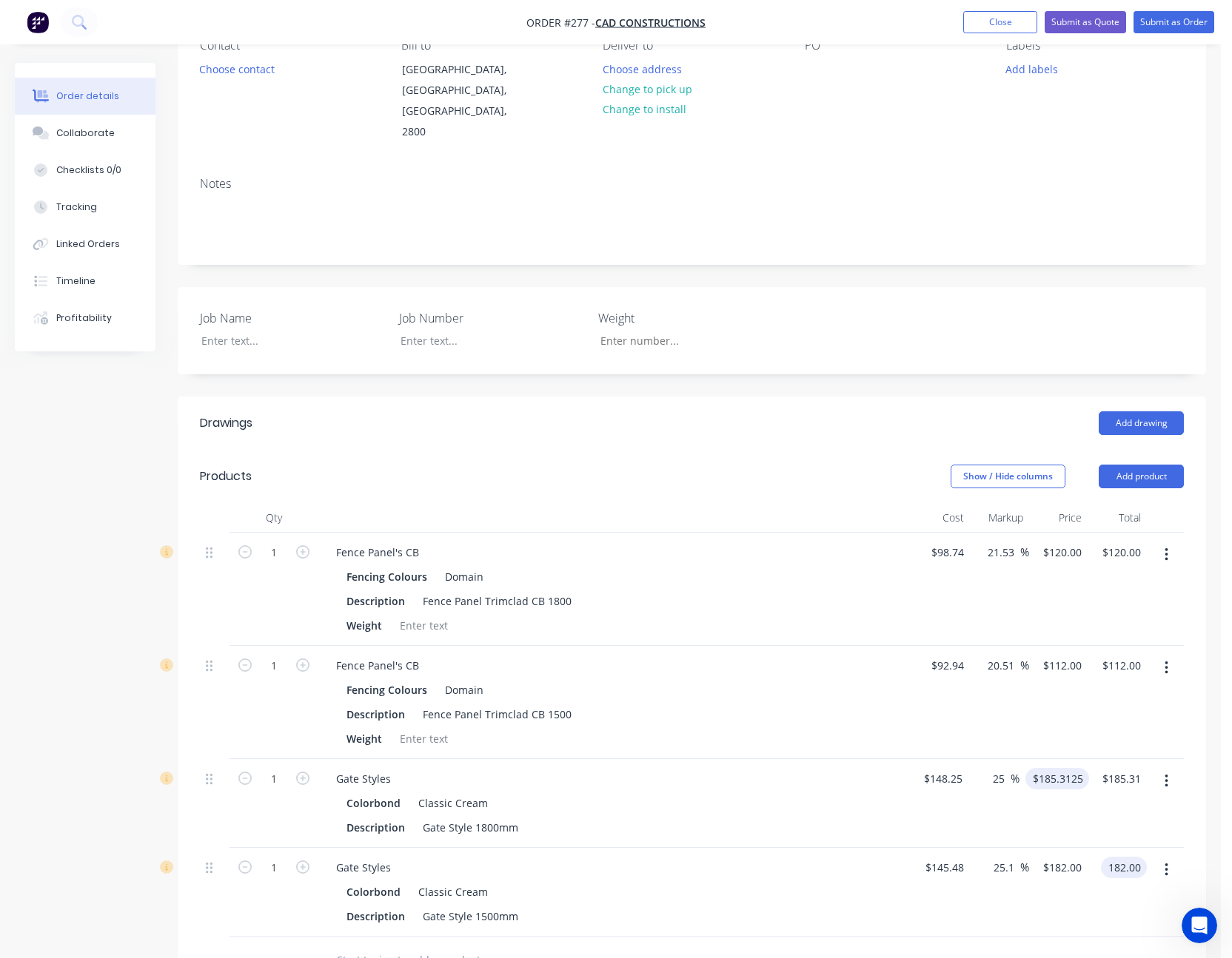
type input "185.3125"
type input "$182.00"
click at [1061, 768] on input "185.3125" at bounding box center [1063, 779] width 52 height 22
type input "190"
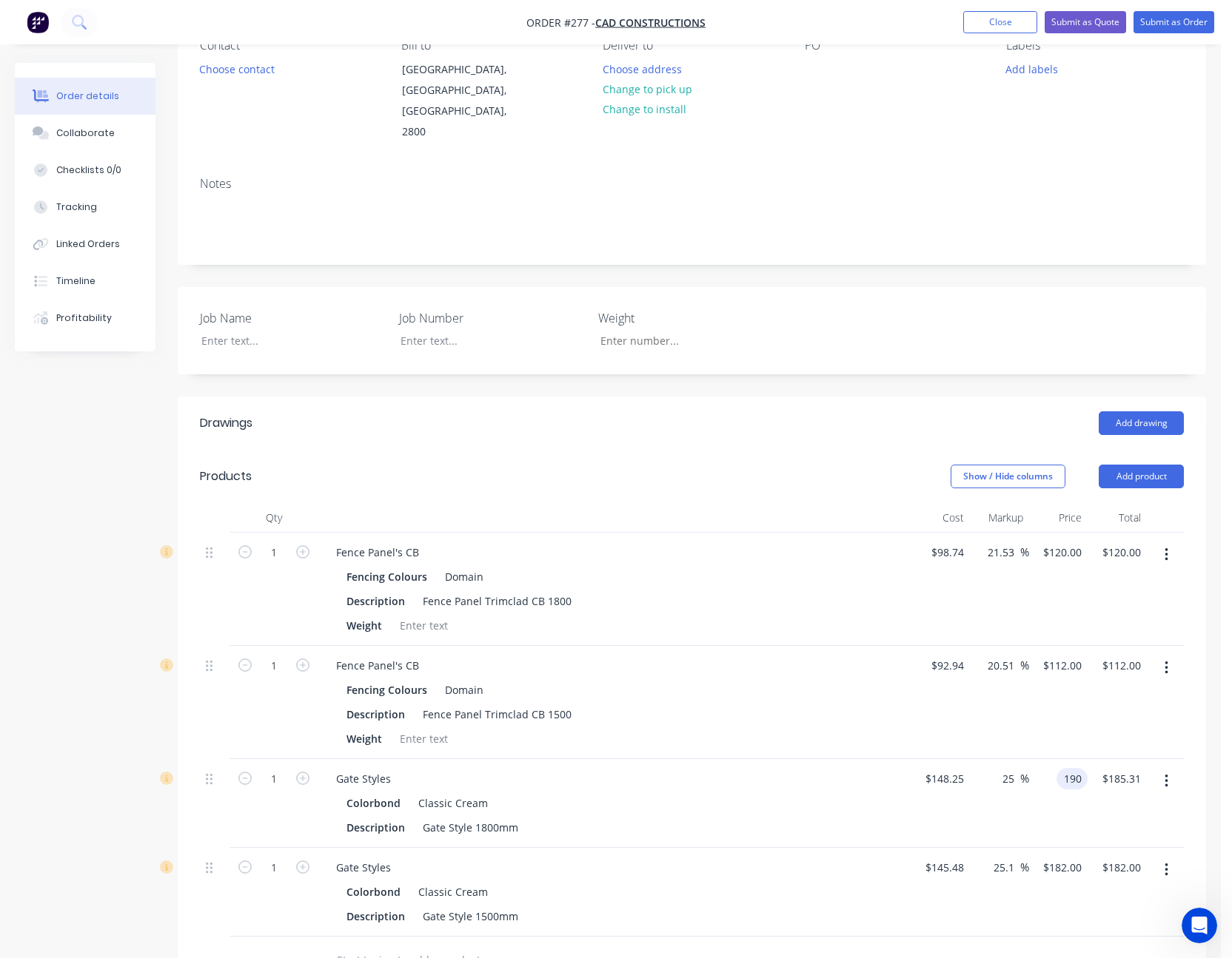
type input "28.16"
type input "$190.00"
type input "190.00"
type input "190"
type input "$190.00"
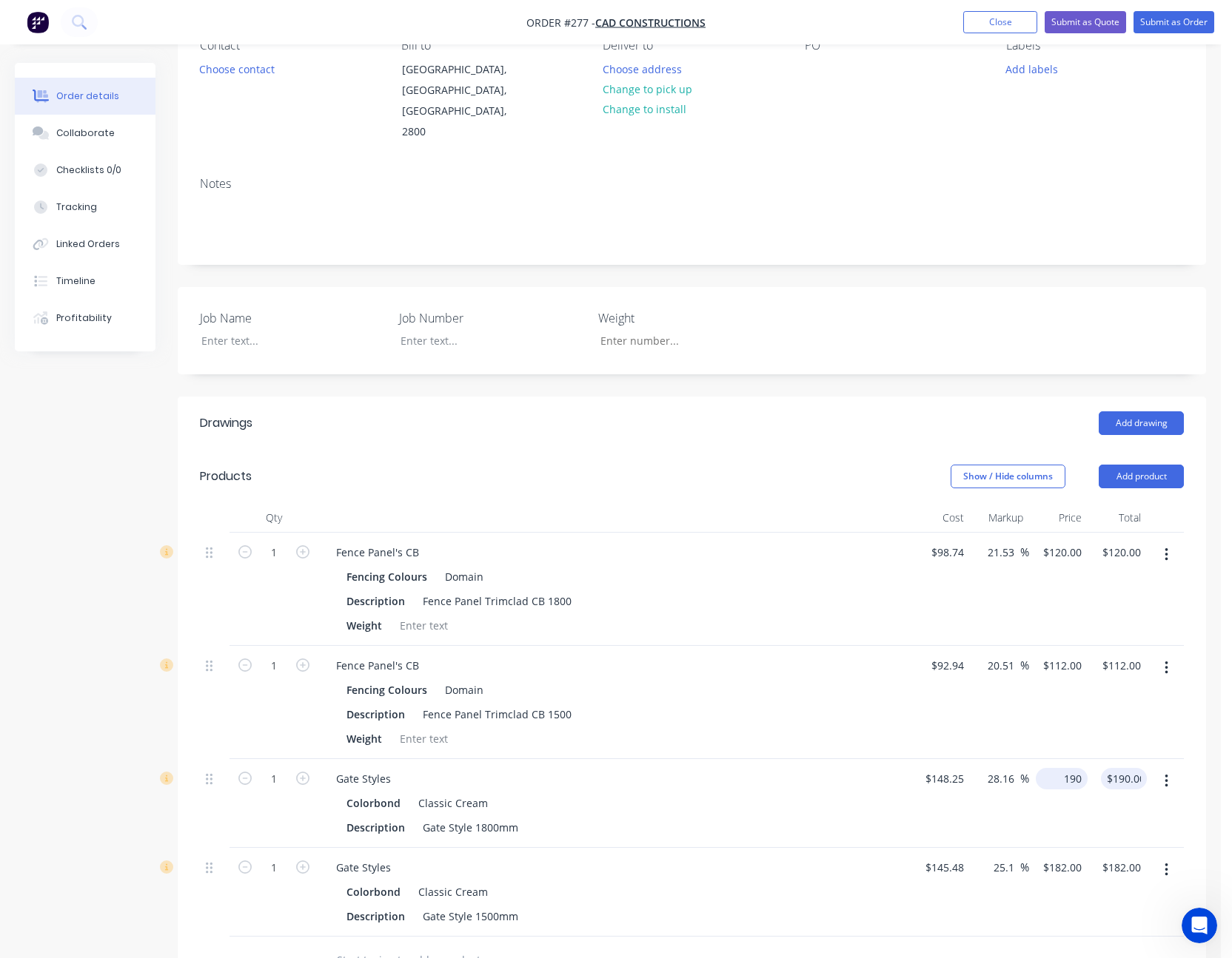
click at [1061, 768] on div "190 $190.00" at bounding box center [1061, 779] width 52 height 22
click at [1061, 768] on div "190 190" at bounding box center [1072, 779] width 31 height 22
type input "185"
type input "24.79"
type input "$185.00"
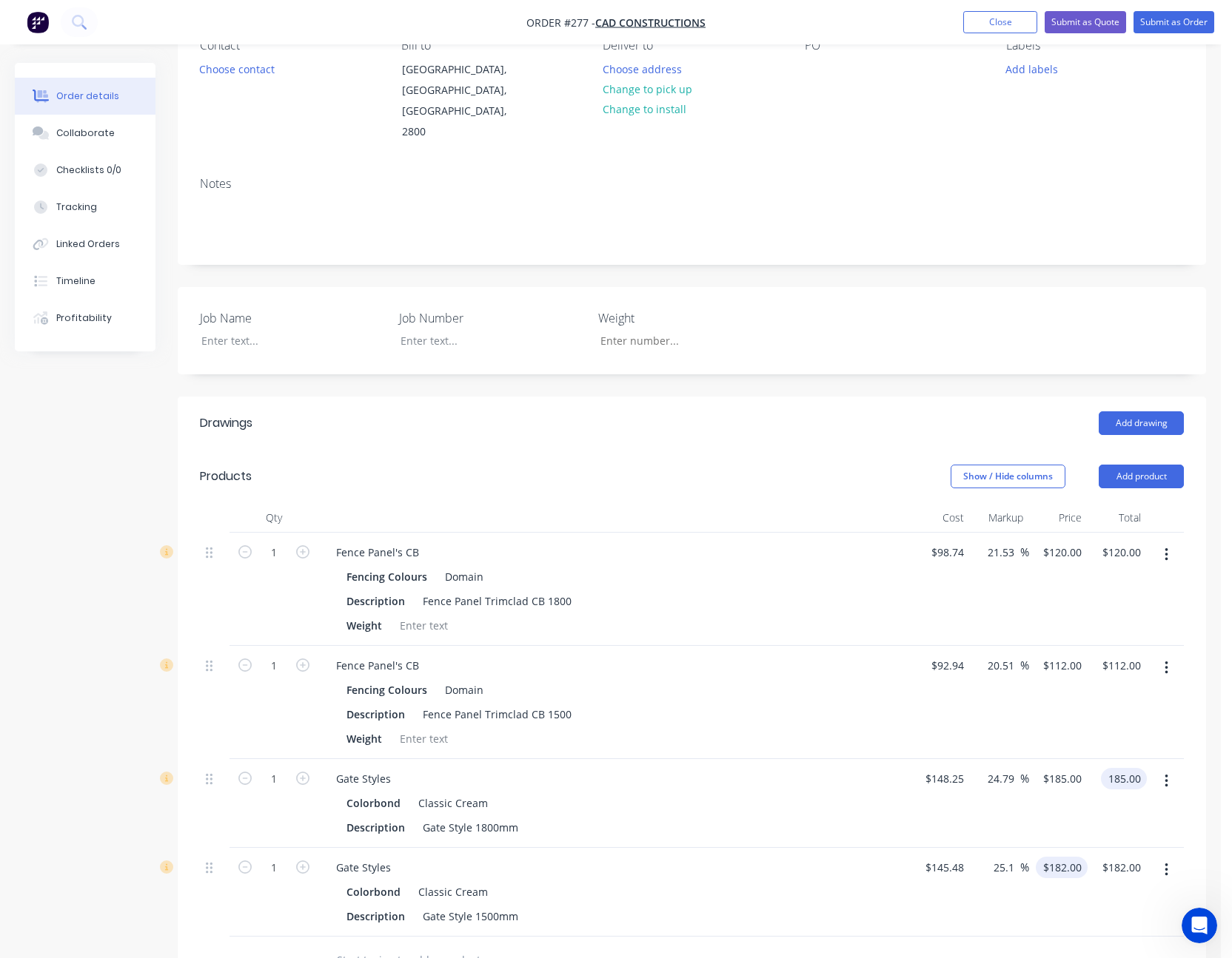
type input "$185.00"
click at [1070, 857] on input "182" at bounding box center [1064, 867] width 46 height 22
type input "180"
type input "23.73"
type input "$180.00"
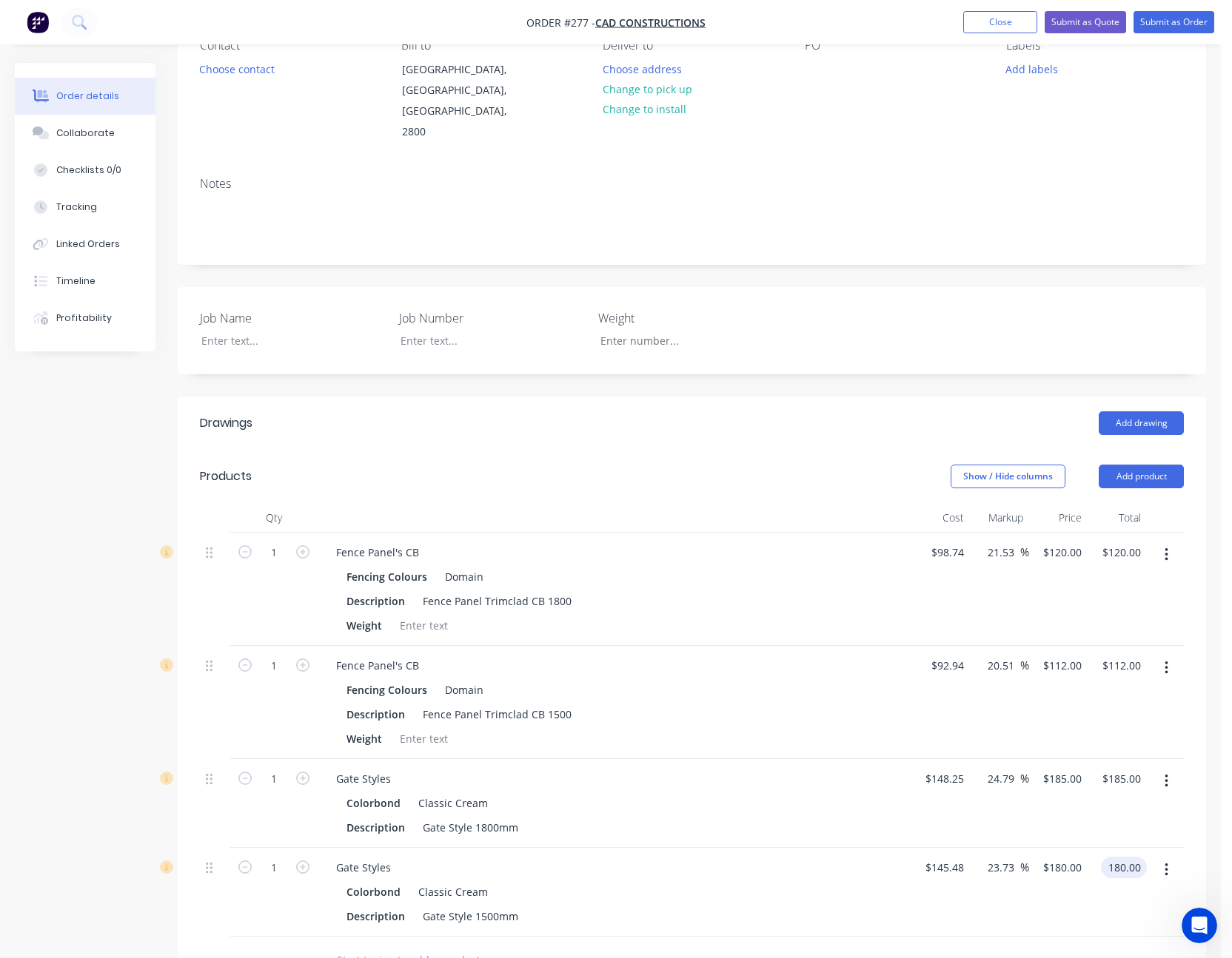
type input "$180.00"
click at [826, 942] on div at bounding box center [584, 961] width 533 height 48
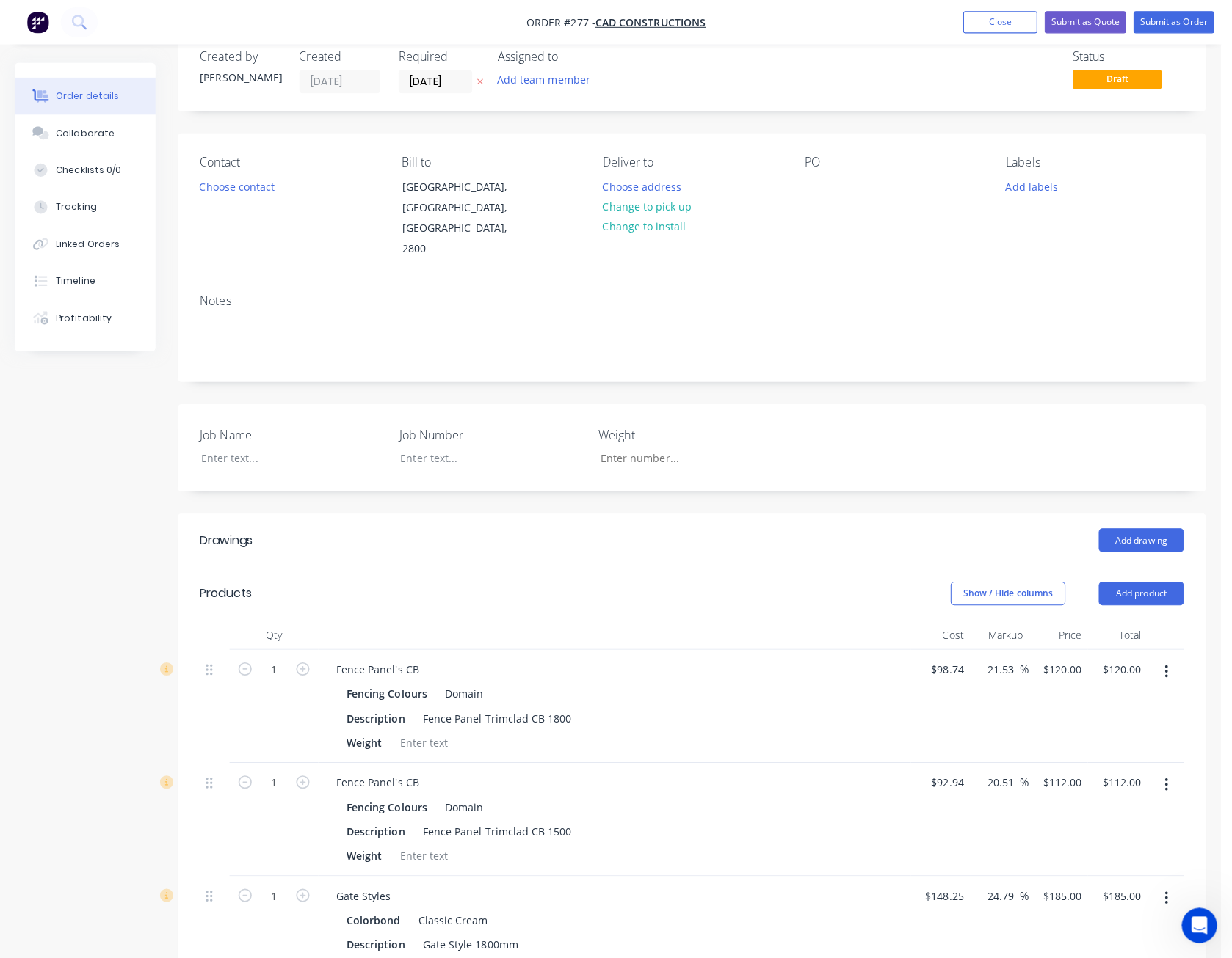
scroll to position [0, 0]
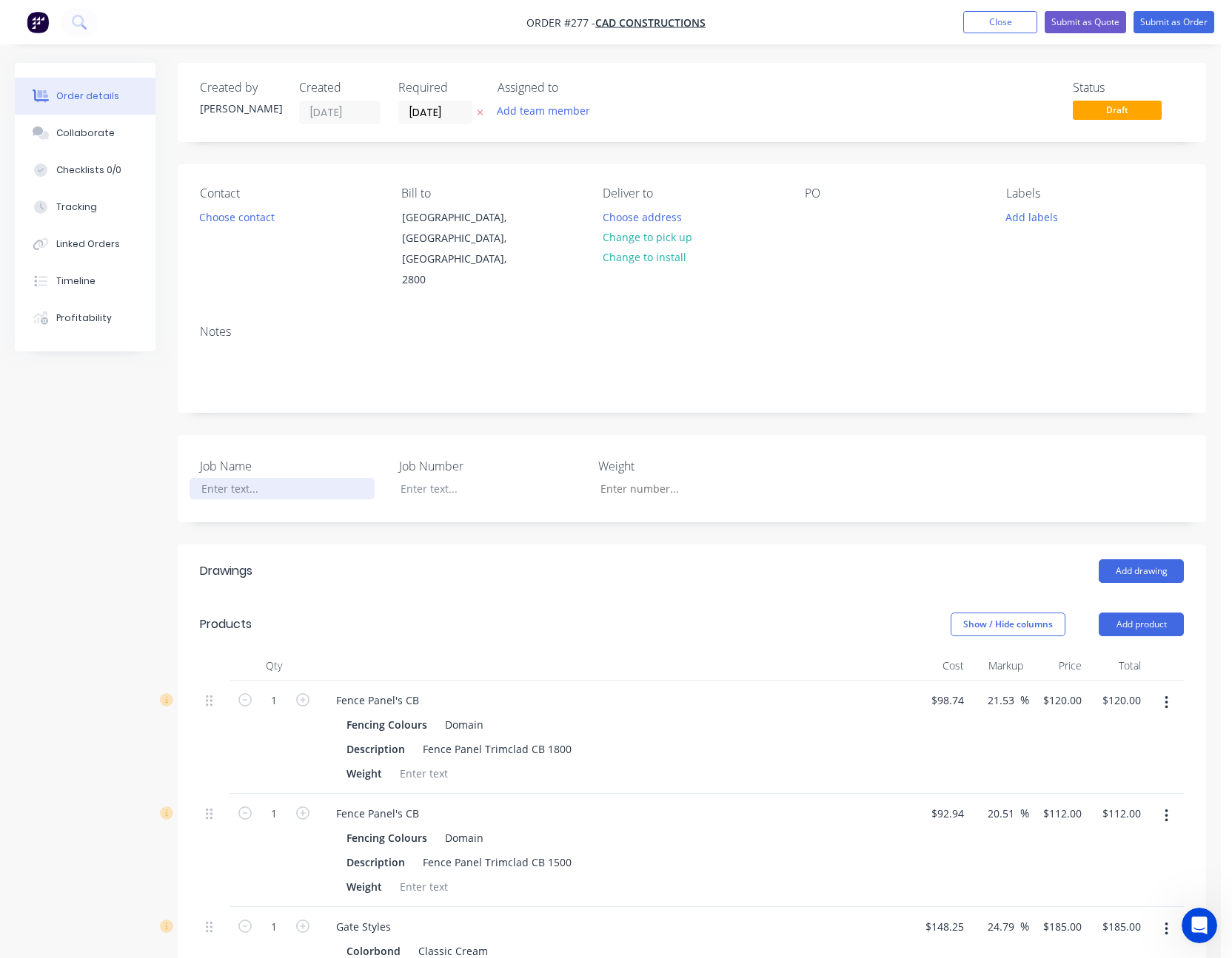
click at [274, 478] on div at bounding box center [282, 489] width 185 height 22
click at [211, 217] on button "Choose contact" at bounding box center [237, 216] width 91 height 20
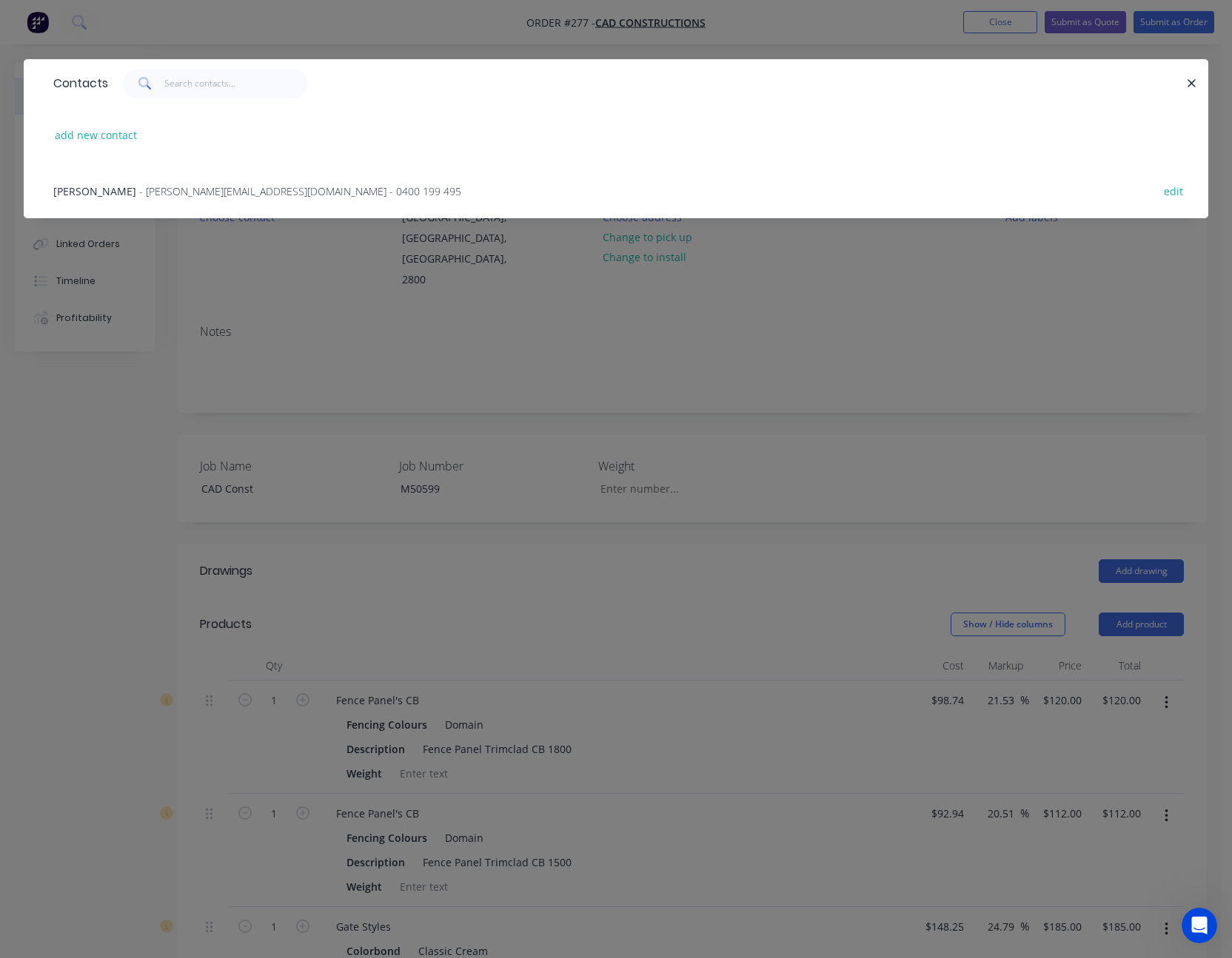
click at [214, 193] on span "- [PERSON_NAME][EMAIL_ADDRESS][DOMAIN_NAME] - 0400 199 495" at bounding box center [300, 191] width 322 height 14
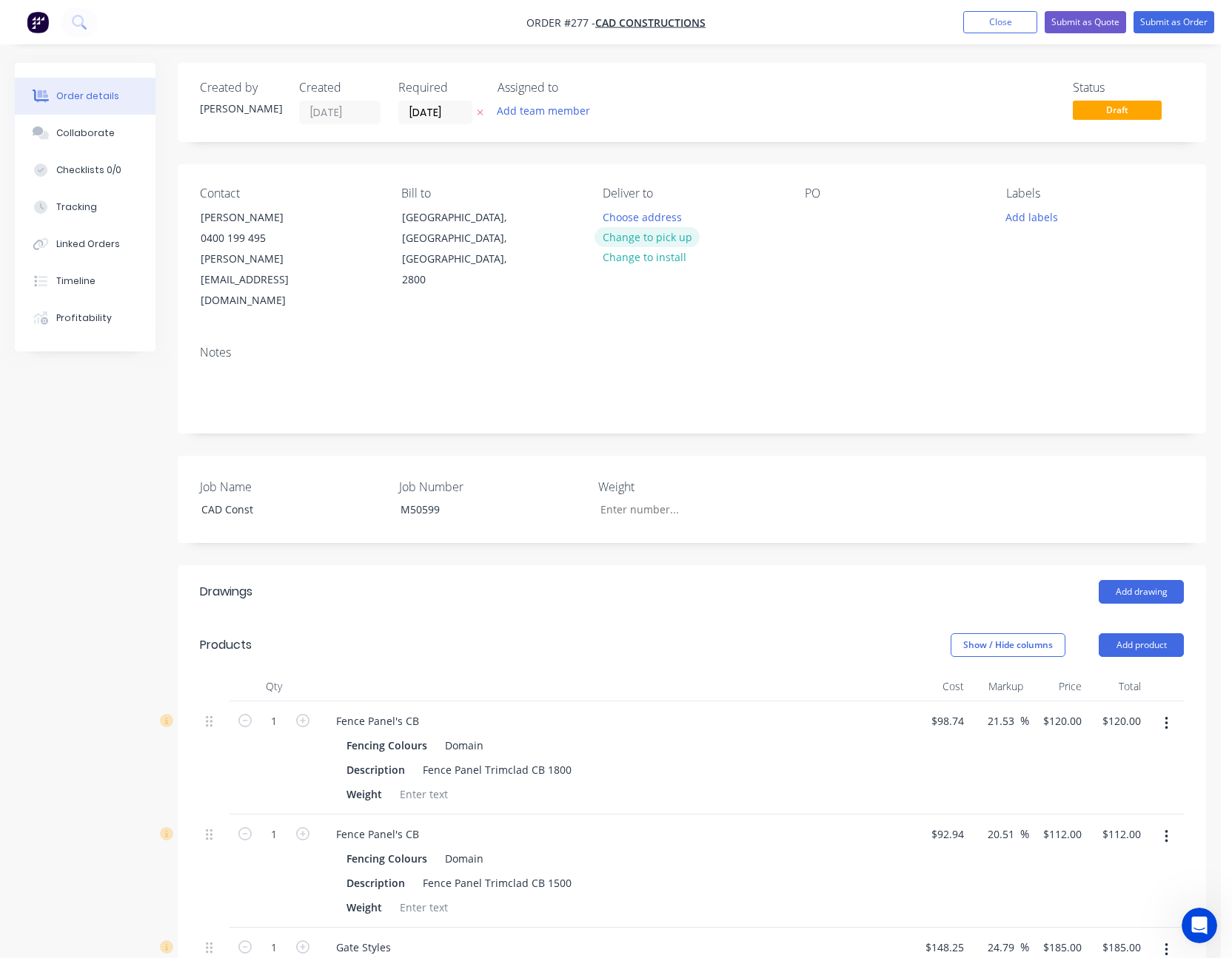
click at [640, 232] on button "Change to pick up" at bounding box center [647, 237] width 105 height 20
click at [810, 211] on div at bounding box center [817, 217] width 24 height 22
click at [843, 271] on div "Contact [PERSON_NAME] 0400 199 495 [EMAIL_ADDRESS][DOMAIN_NAME] Bill to [GEOGRA…" at bounding box center [691, 249] width 1028 height 169
click at [1099, 19] on button "Submit as Quote" at bounding box center [1085, 22] width 82 height 22
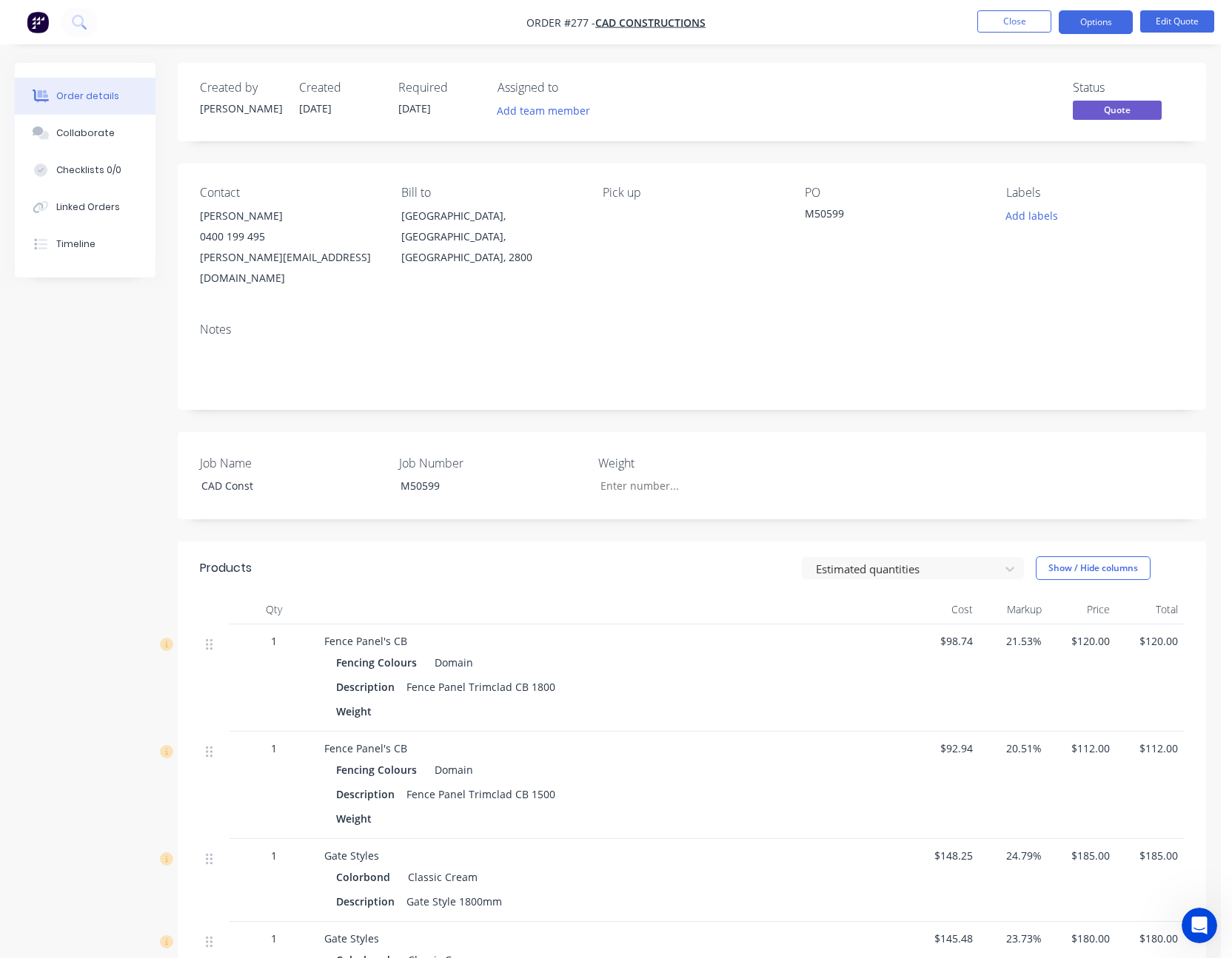
click at [1099, 19] on button "Options" at bounding box center [1096, 22] width 74 height 24
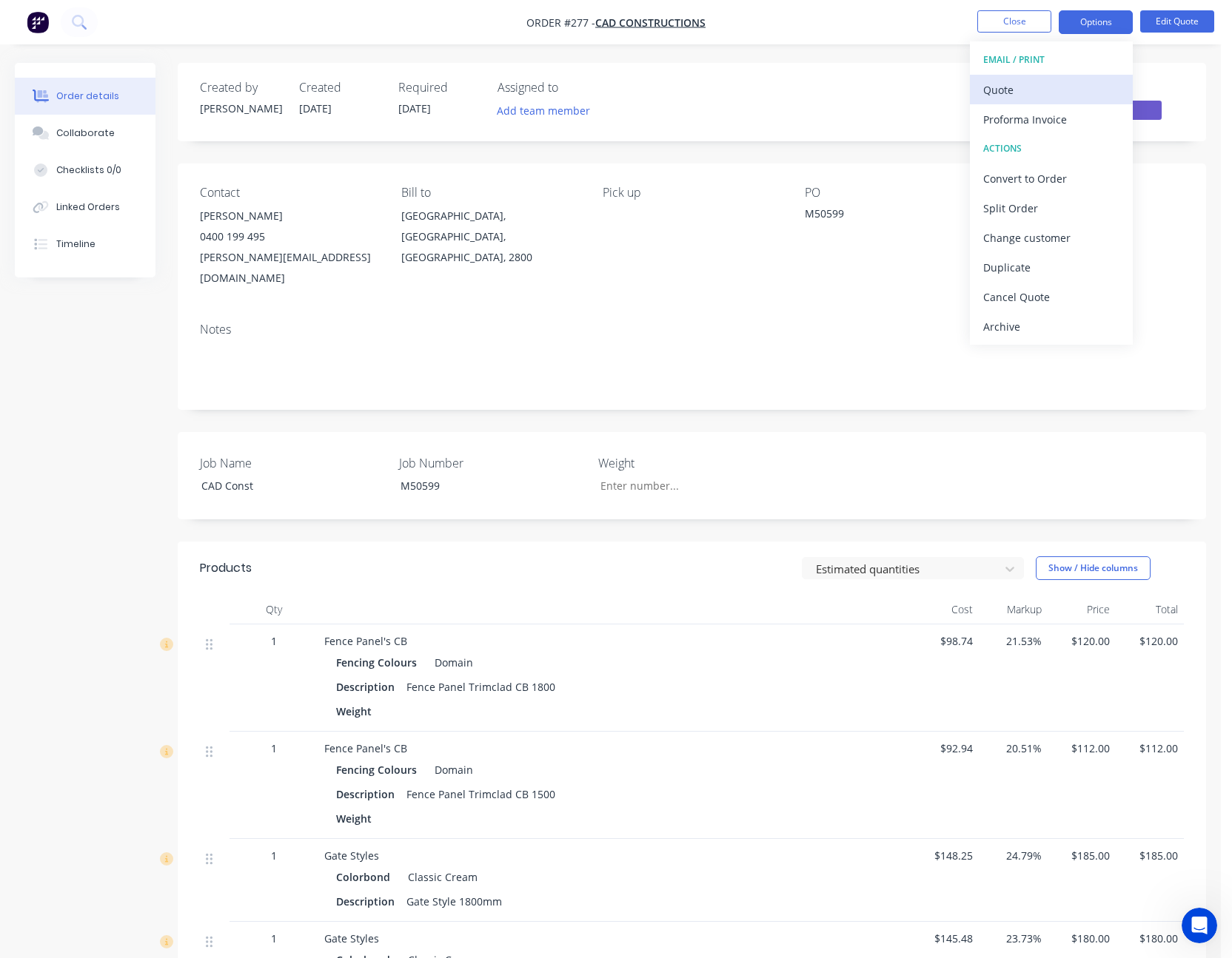
click at [1053, 82] on div "Quote" at bounding box center [1051, 90] width 136 height 22
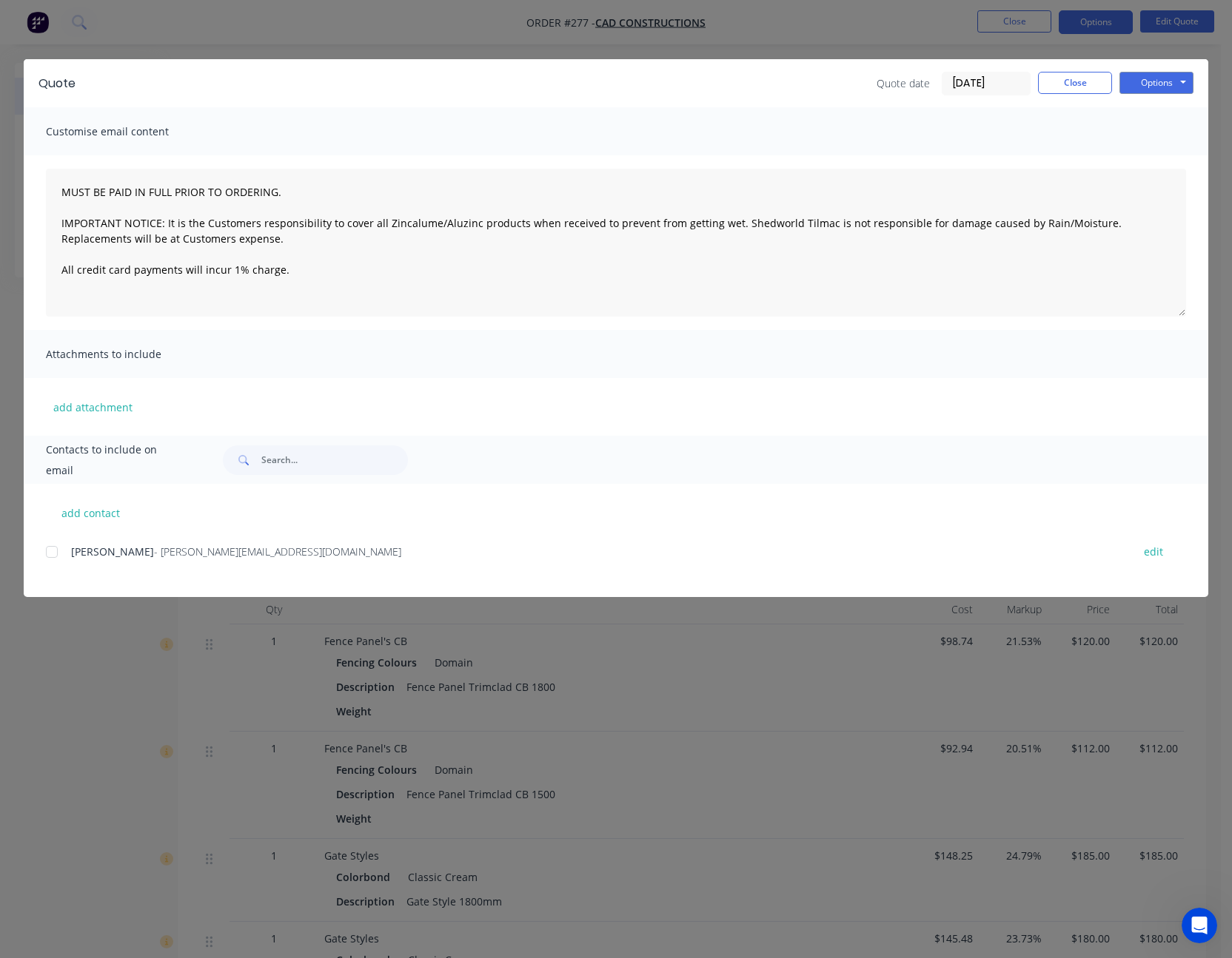
click at [54, 553] on div at bounding box center [51, 552] width 29 height 29
click at [1153, 79] on button "Options" at bounding box center [1156, 83] width 74 height 22
click at [1161, 160] on button "Email" at bounding box center [1167, 157] width 94 height 25
click at [1157, 84] on button "Options" at bounding box center [1156, 83] width 74 height 22
click at [1158, 135] on button "Print" at bounding box center [1167, 133] width 94 height 25
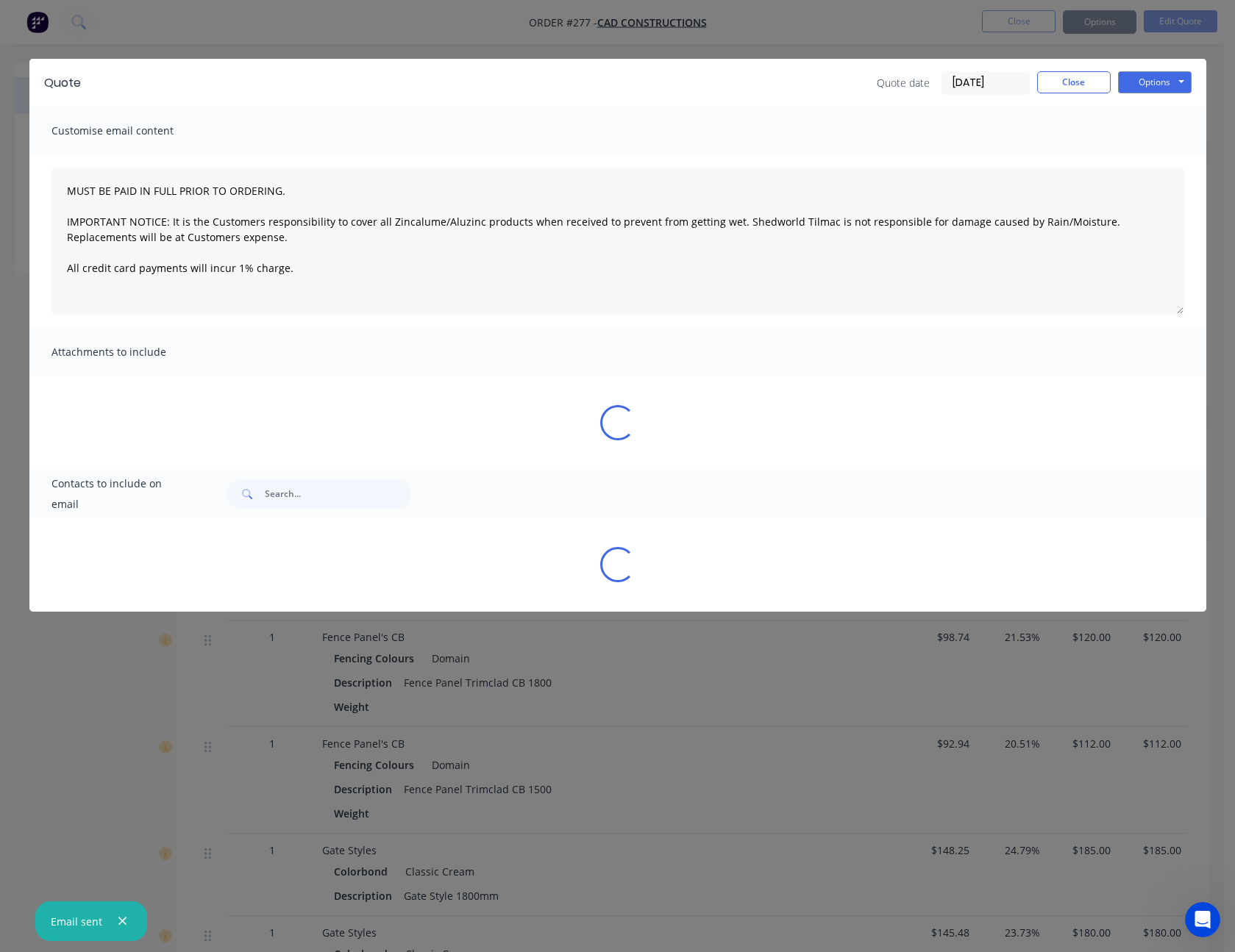
type textarea "MUST BE PAID IN FULL PRIOR TO ORDERING. IMPORTANT NOTICE: It is the Customers r…"
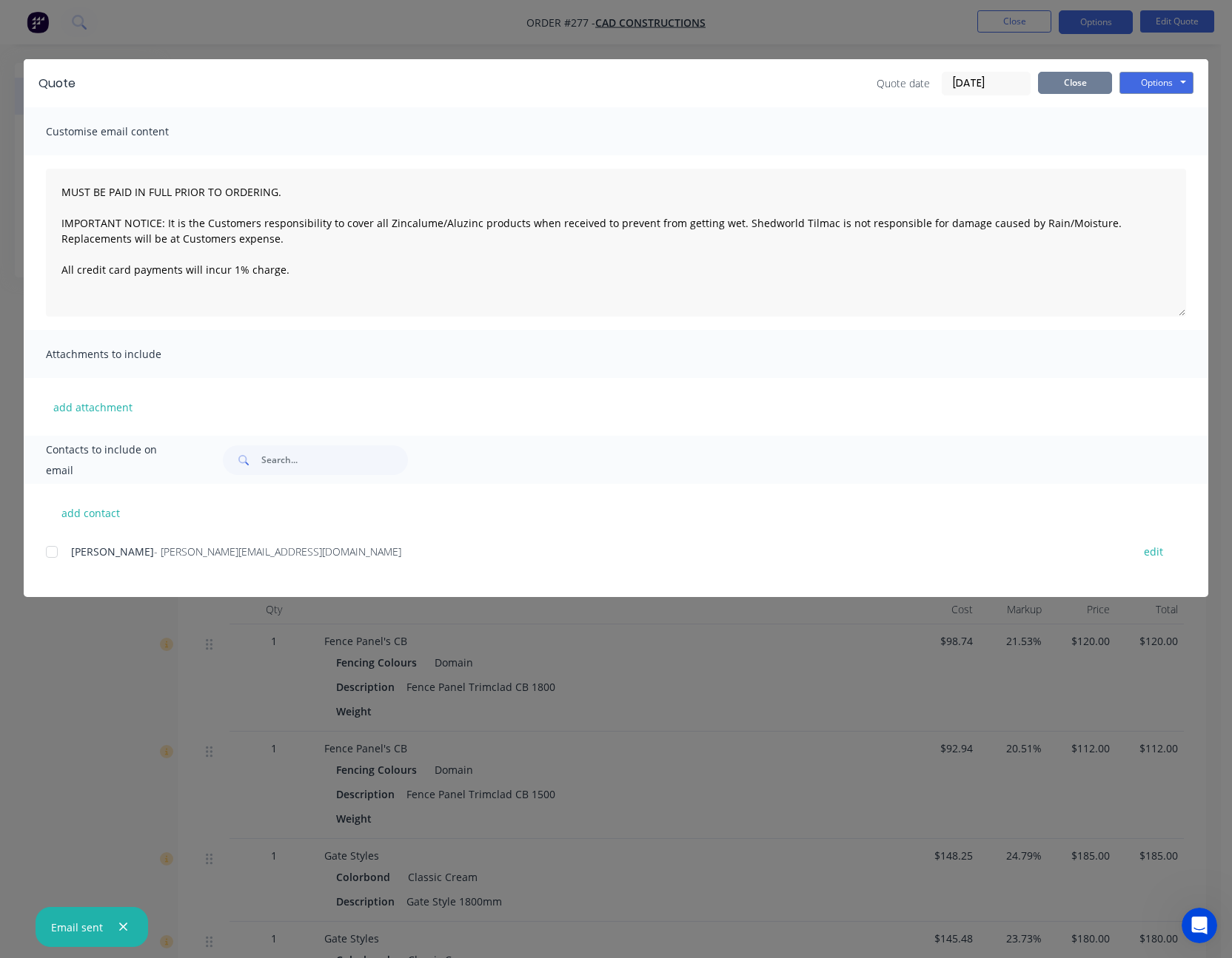
click at [1091, 81] on button "Close" at bounding box center [1075, 83] width 74 height 22
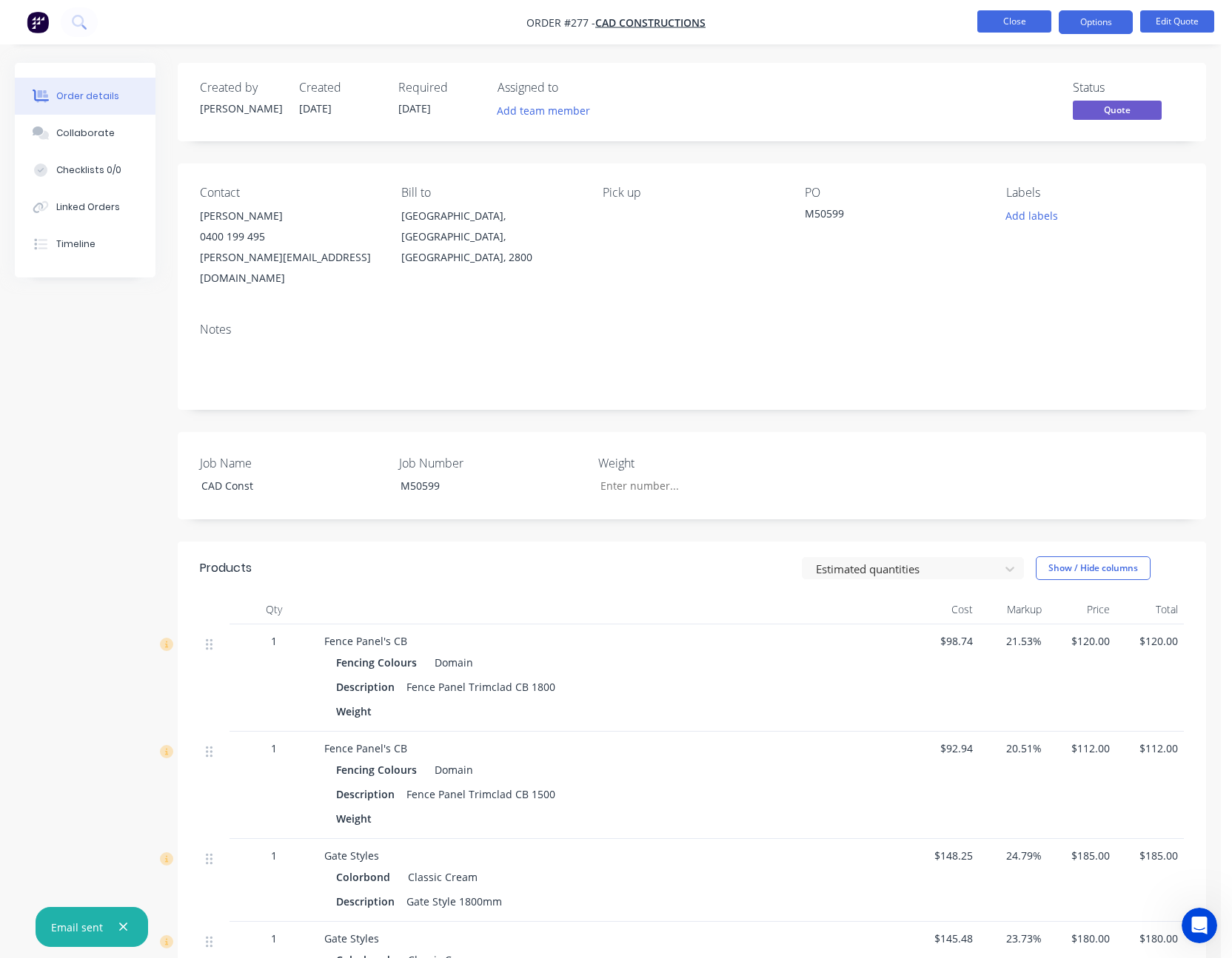
click at [1018, 26] on button "Close" at bounding box center [1014, 22] width 74 height 22
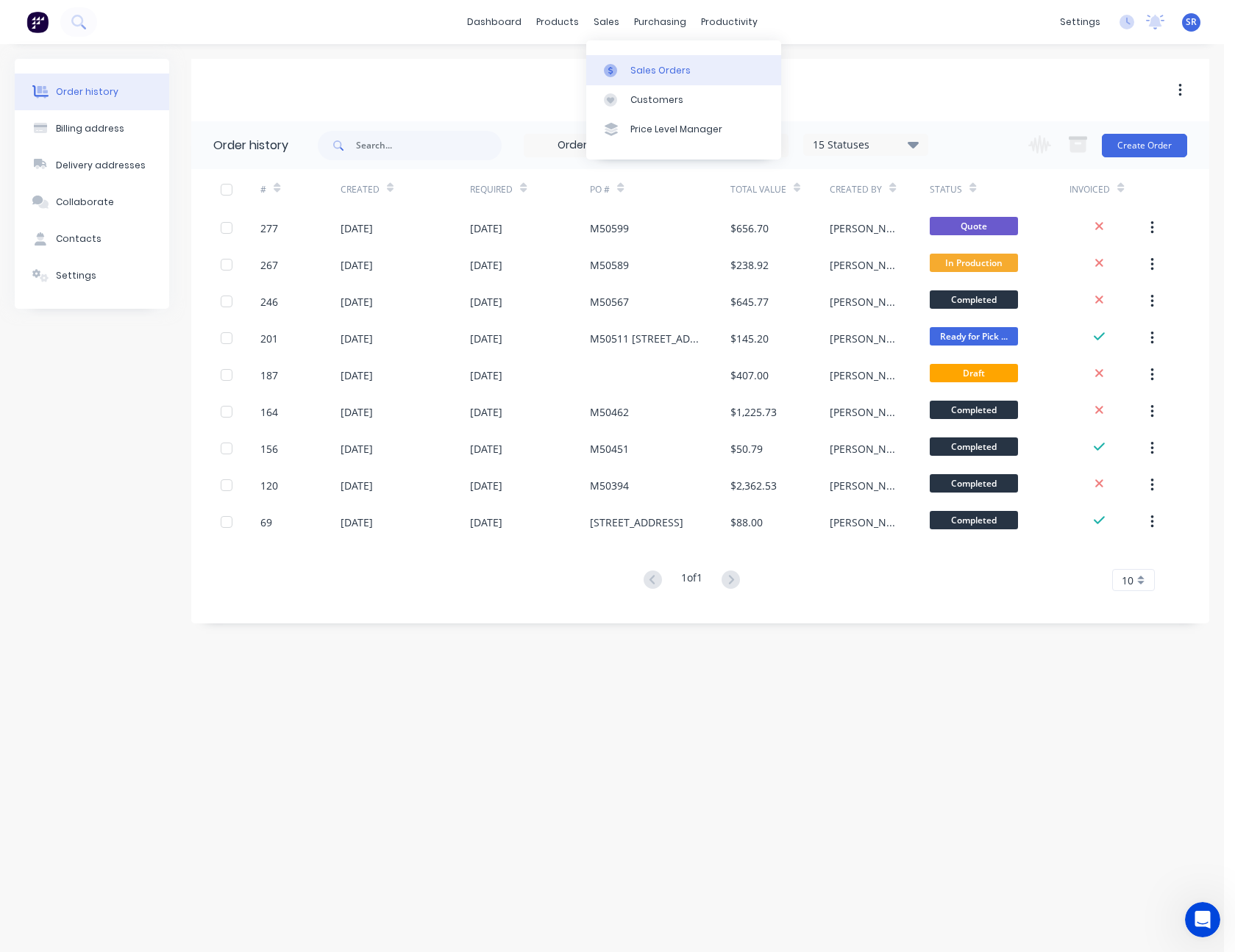
click at [643, 70] on div "Sales Orders" at bounding box center [660, 71] width 60 height 13
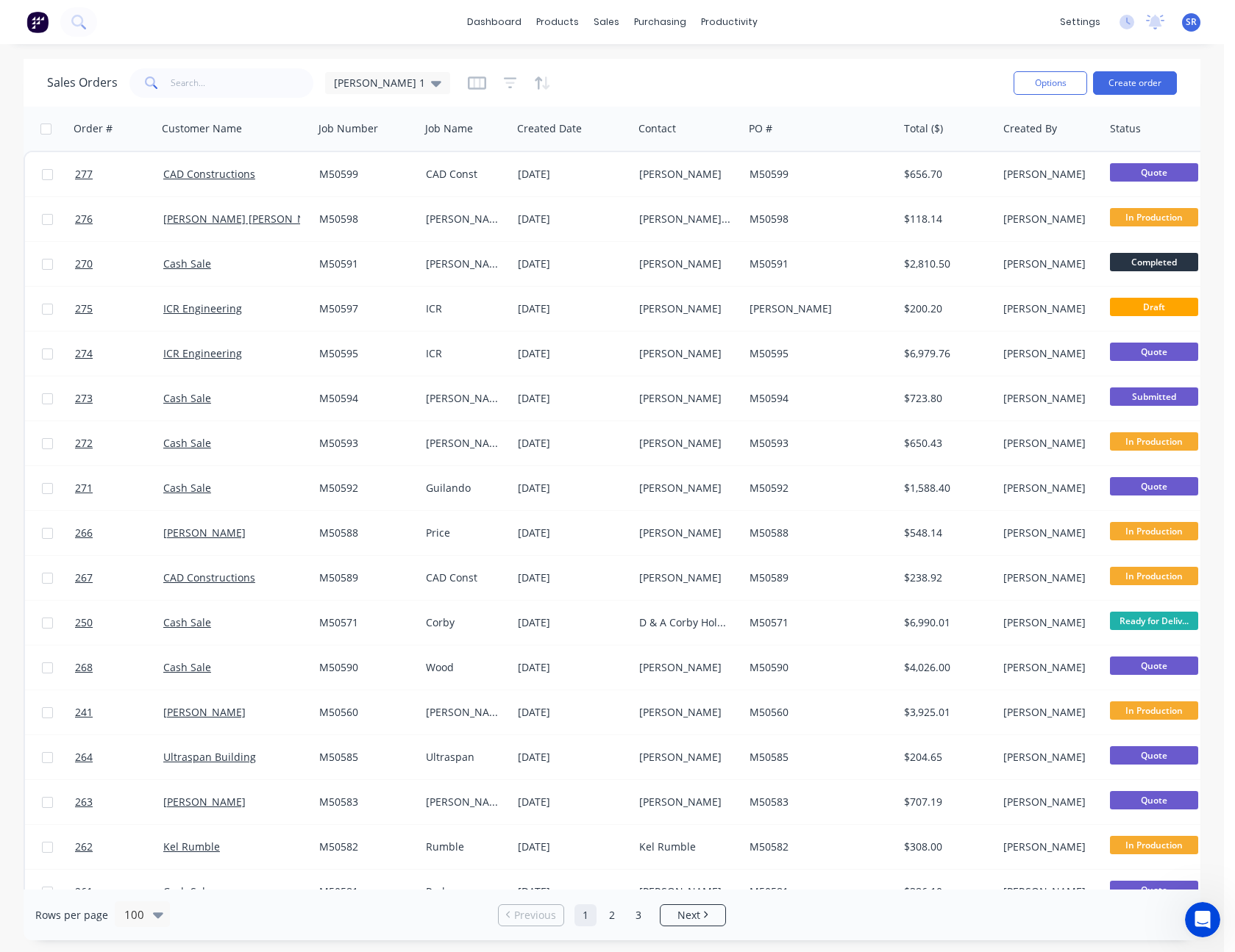
click at [765, 75] on div "Sales Orders [PERSON_NAME] 1" at bounding box center [524, 83] width 954 height 36
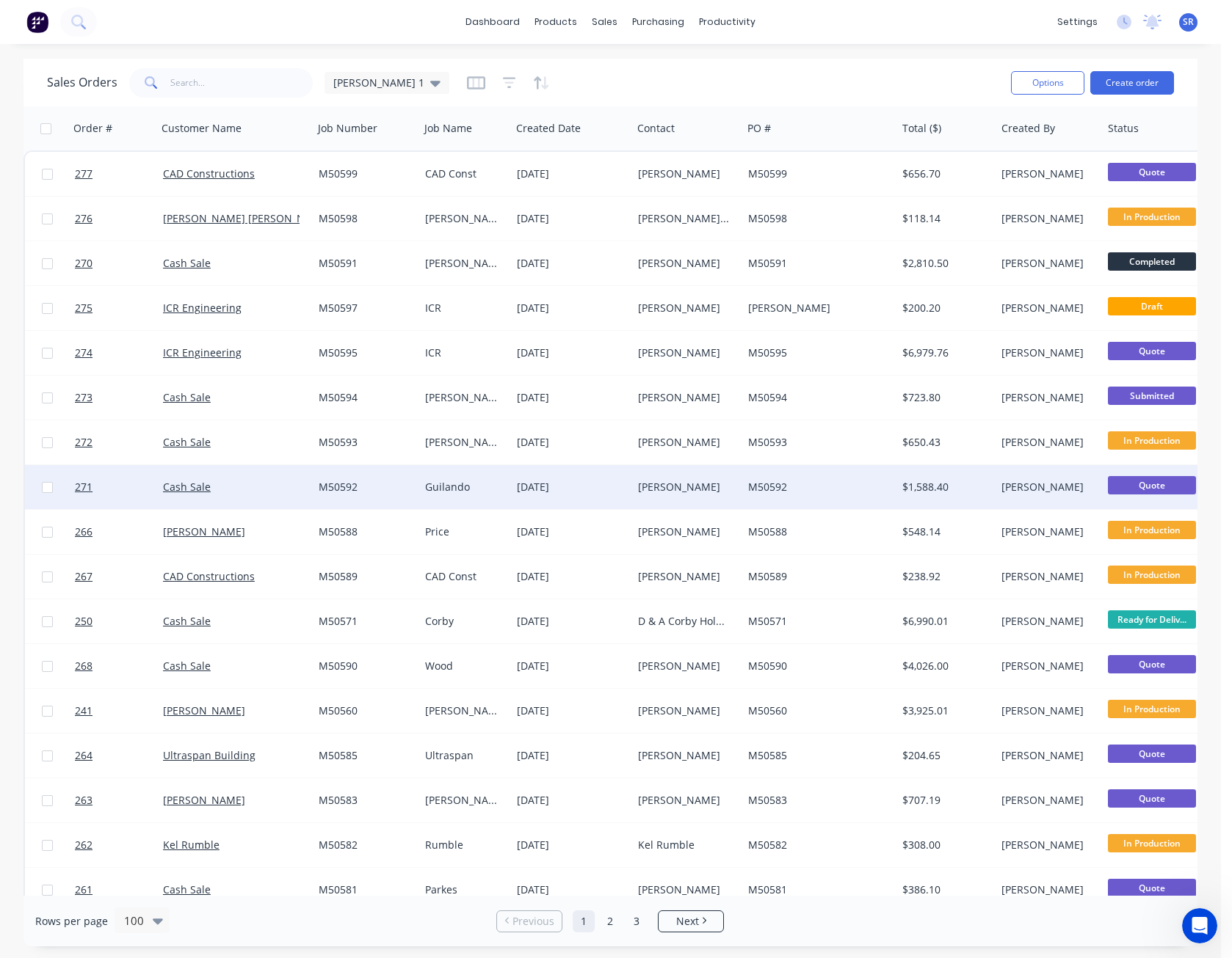
click at [735, 491] on div "[PERSON_NAME]" at bounding box center [687, 488] width 98 height 15
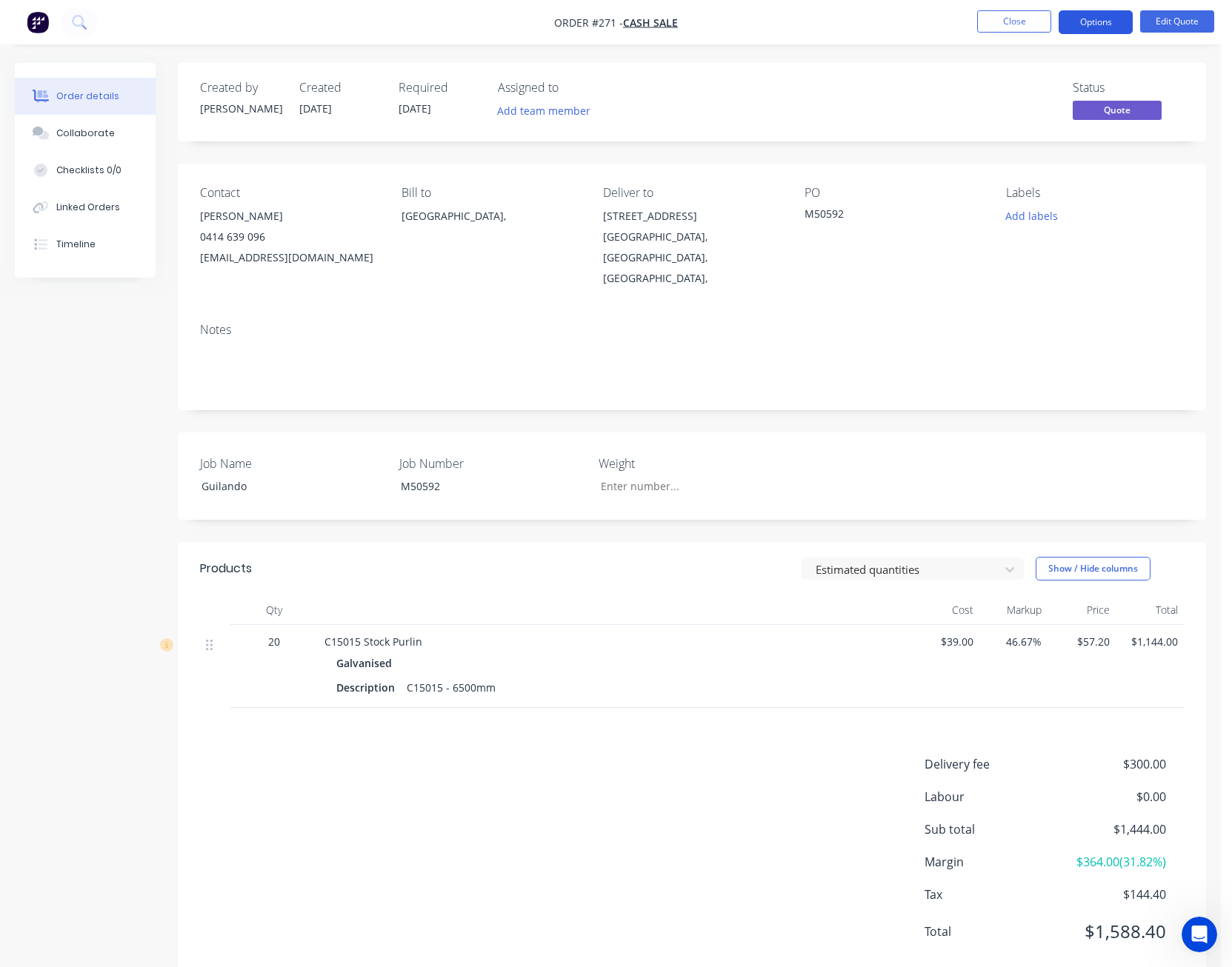
click at [1105, 17] on button "Options" at bounding box center [1095, 23] width 74 height 24
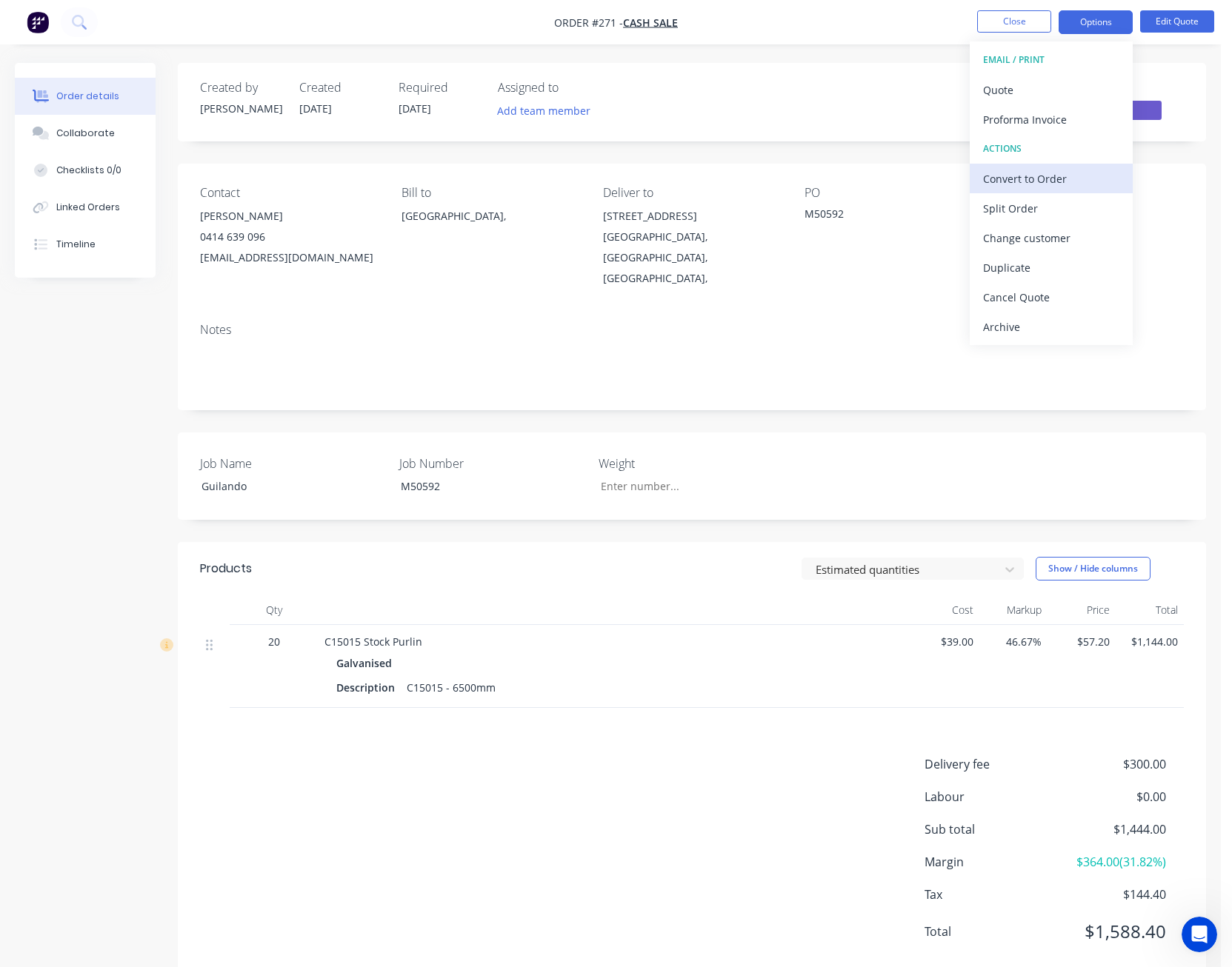
click at [1066, 173] on div "Convert to Order" at bounding box center [1051, 179] width 137 height 22
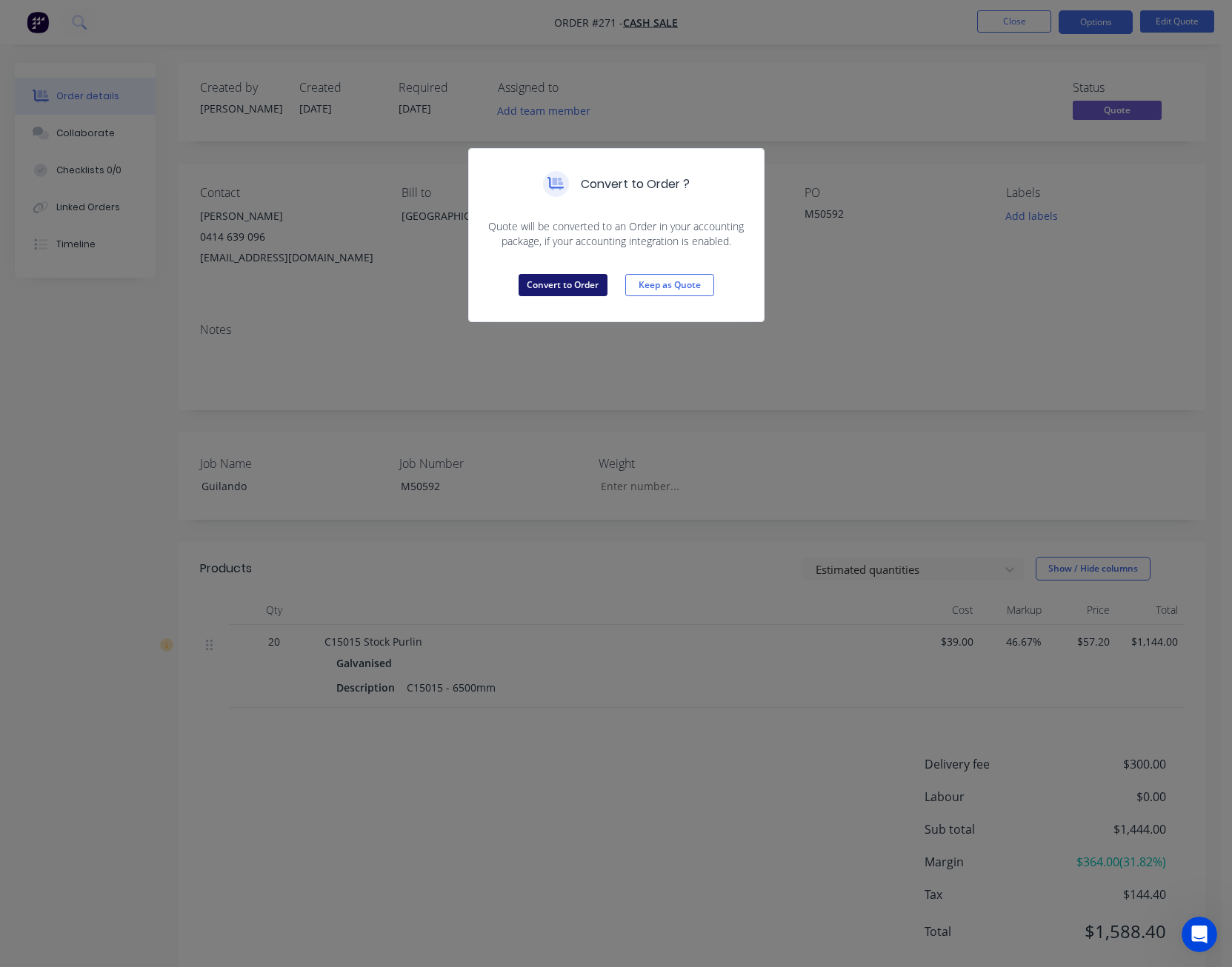
click at [568, 284] on button "Convert to Order" at bounding box center [563, 285] width 89 height 23
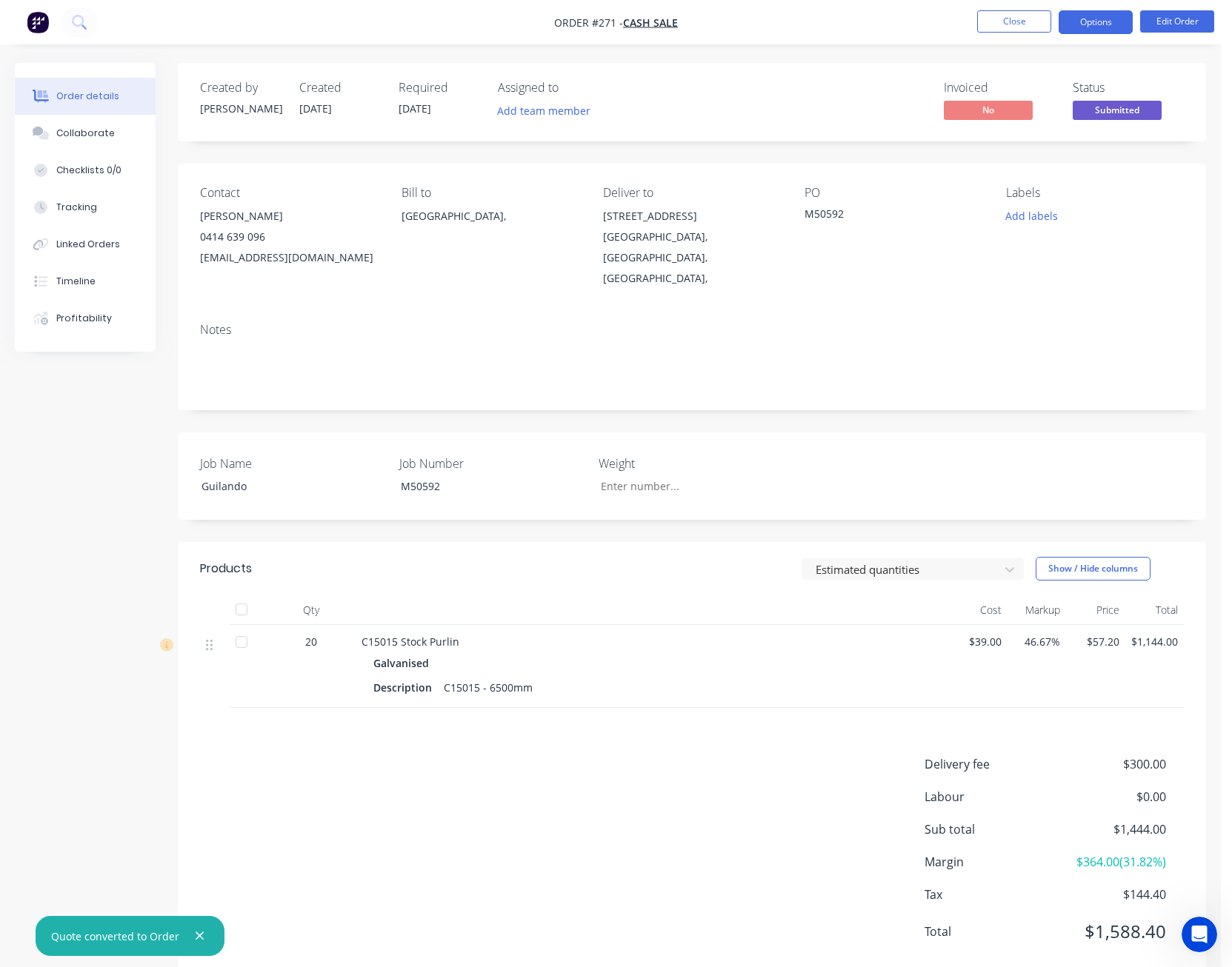
click at [1104, 29] on button "Options" at bounding box center [1095, 23] width 74 height 24
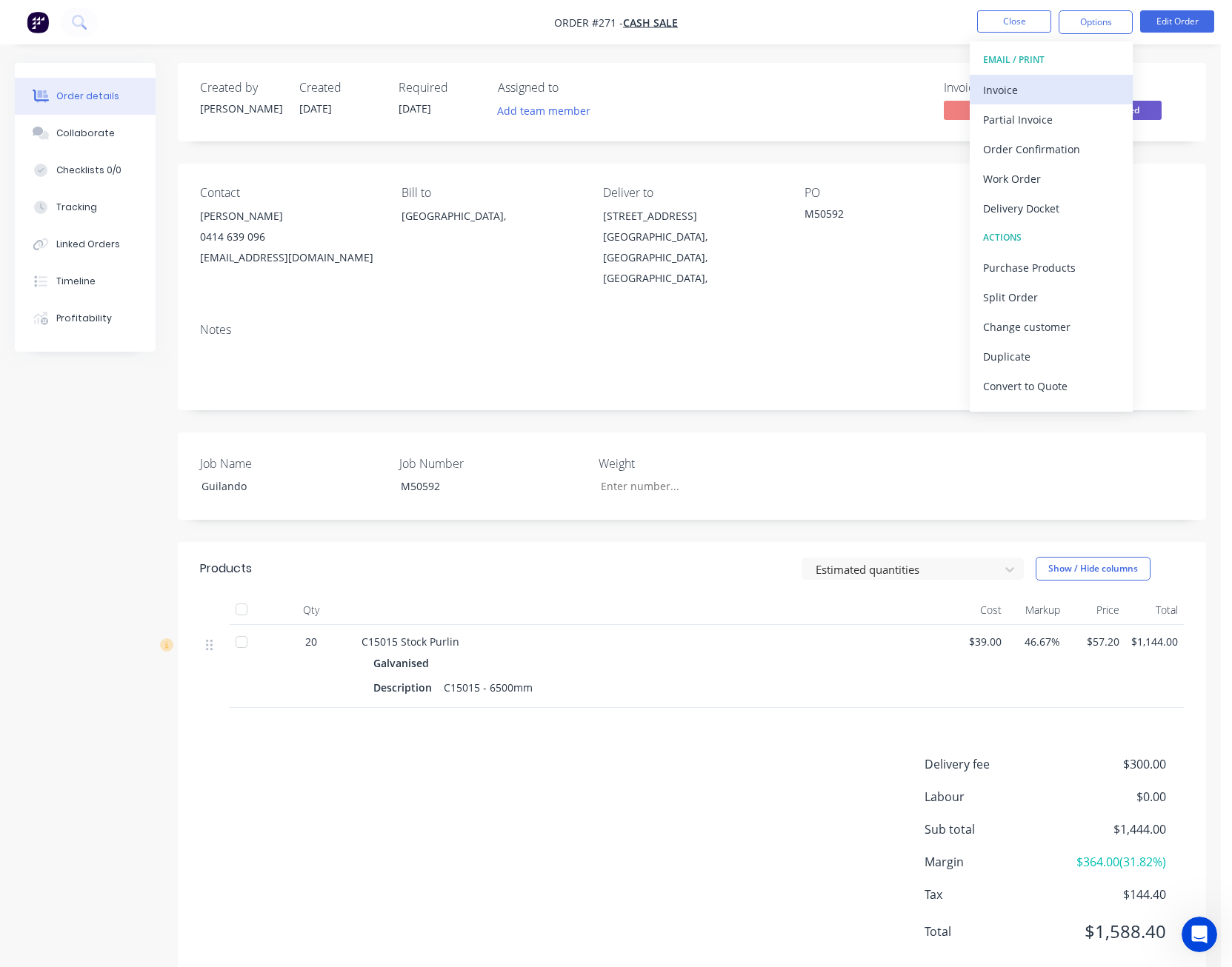
click at [1077, 92] on div "Invoice" at bounding box center [1051, 90] width 137 height 22
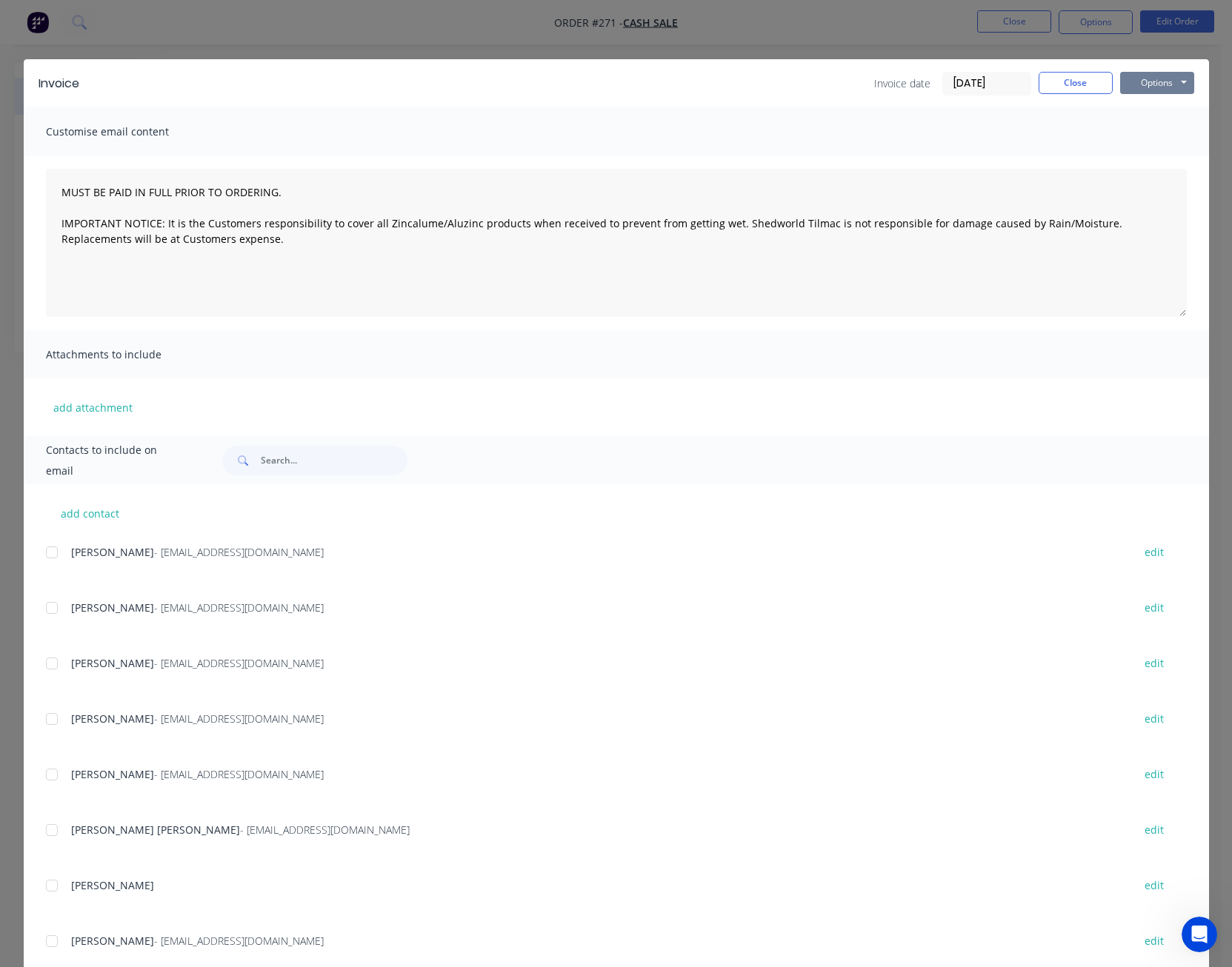
click at [1151, 81] on button "Options" at bounding box center [1157, 83] width 74 height 23
click at [1152, 101] on button "Preview" at bounding box center [1167, 109] width 95 height 25
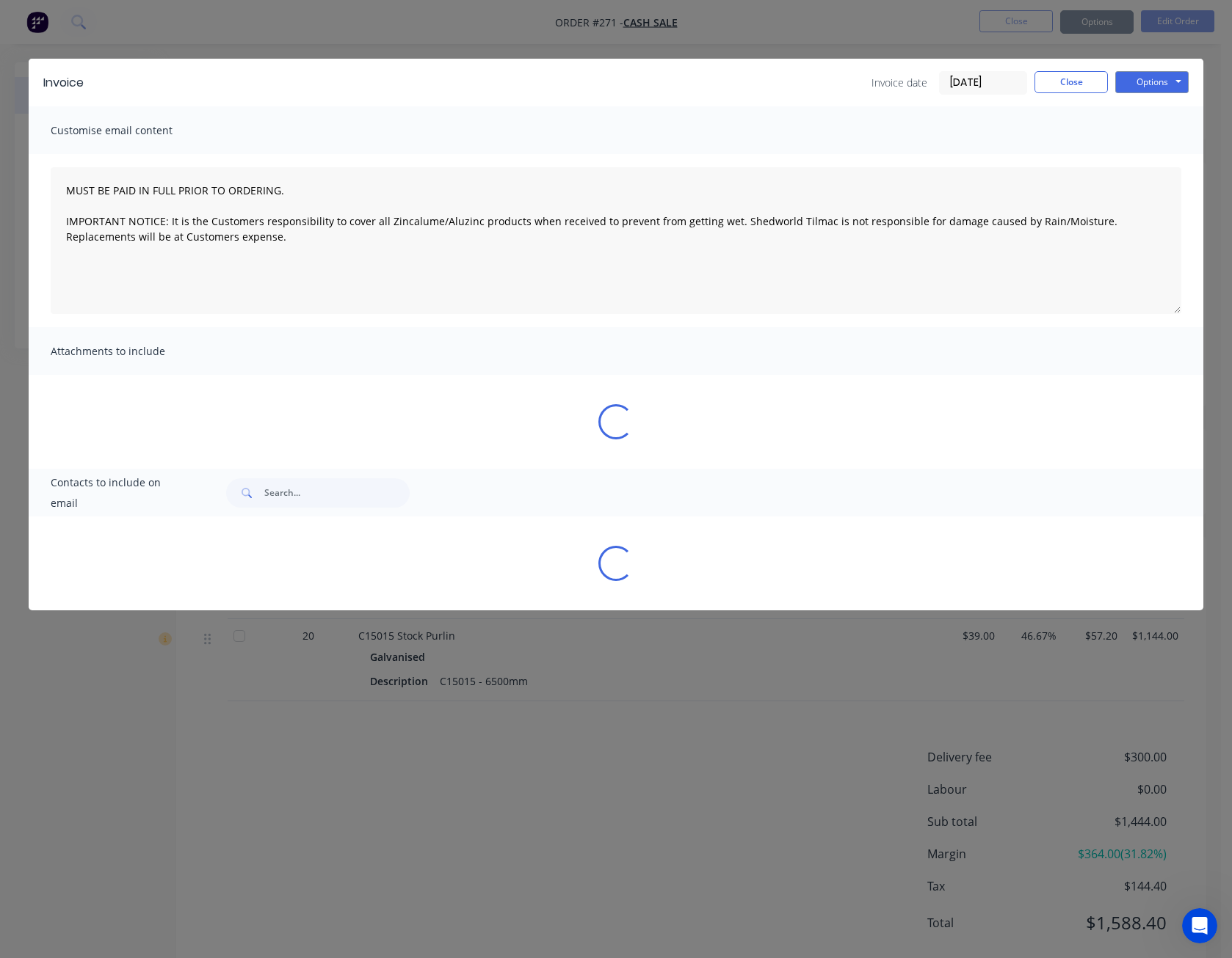
type textarea "MUST BE PAID IN FULL PRIOR TO ORDERING. IMPORTANT NOTICE: It is the Customers r…"
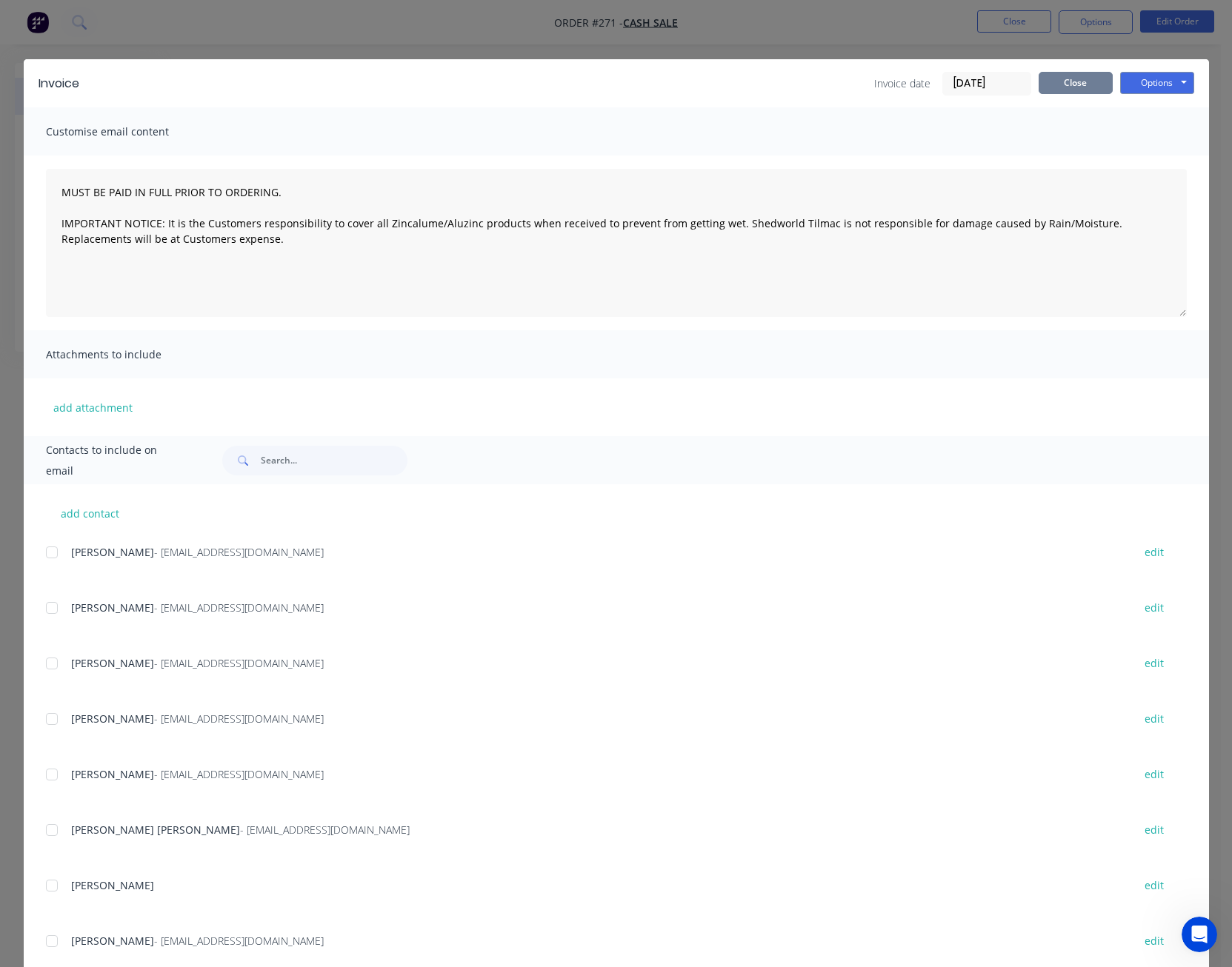
click at [1055, 83] on button "Close" at bounding box center [1075, 83] width 74 height 23
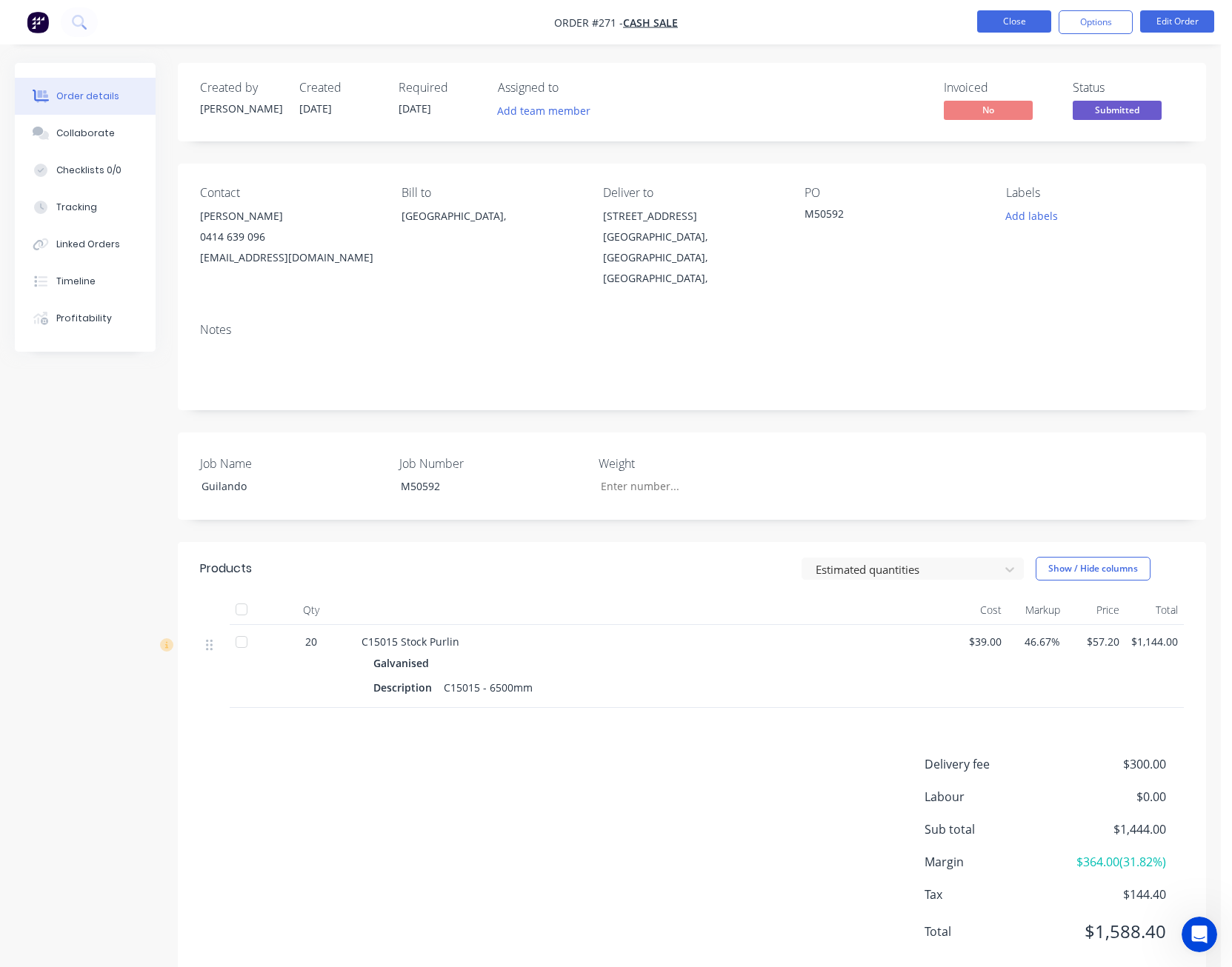
click at [1029, 17] on button "Close" at bounding box center [1014, 22] width 74 height 23
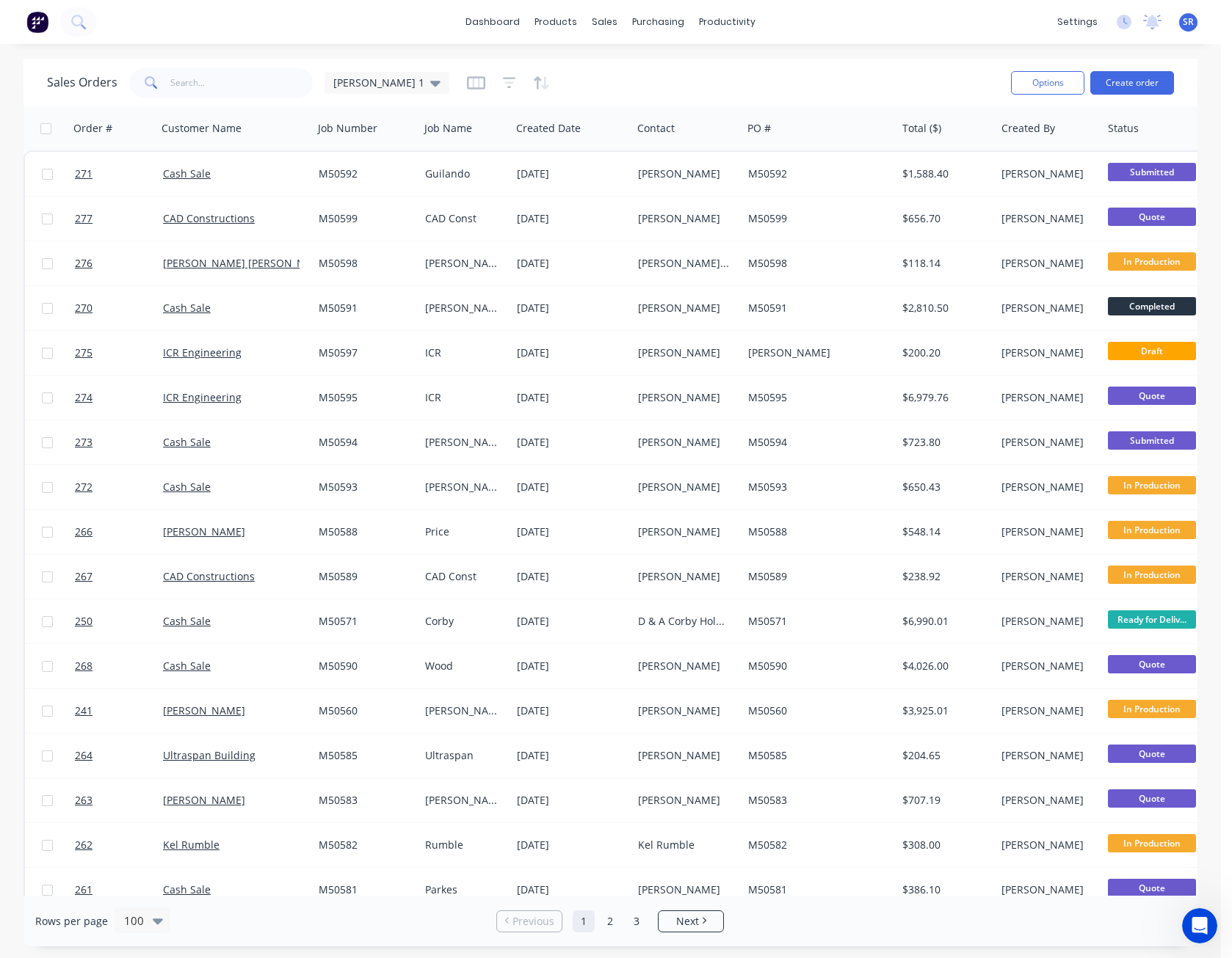
click at [1185, 23] on span "SR" at bounding box center [1187, 22] width 11 height 13
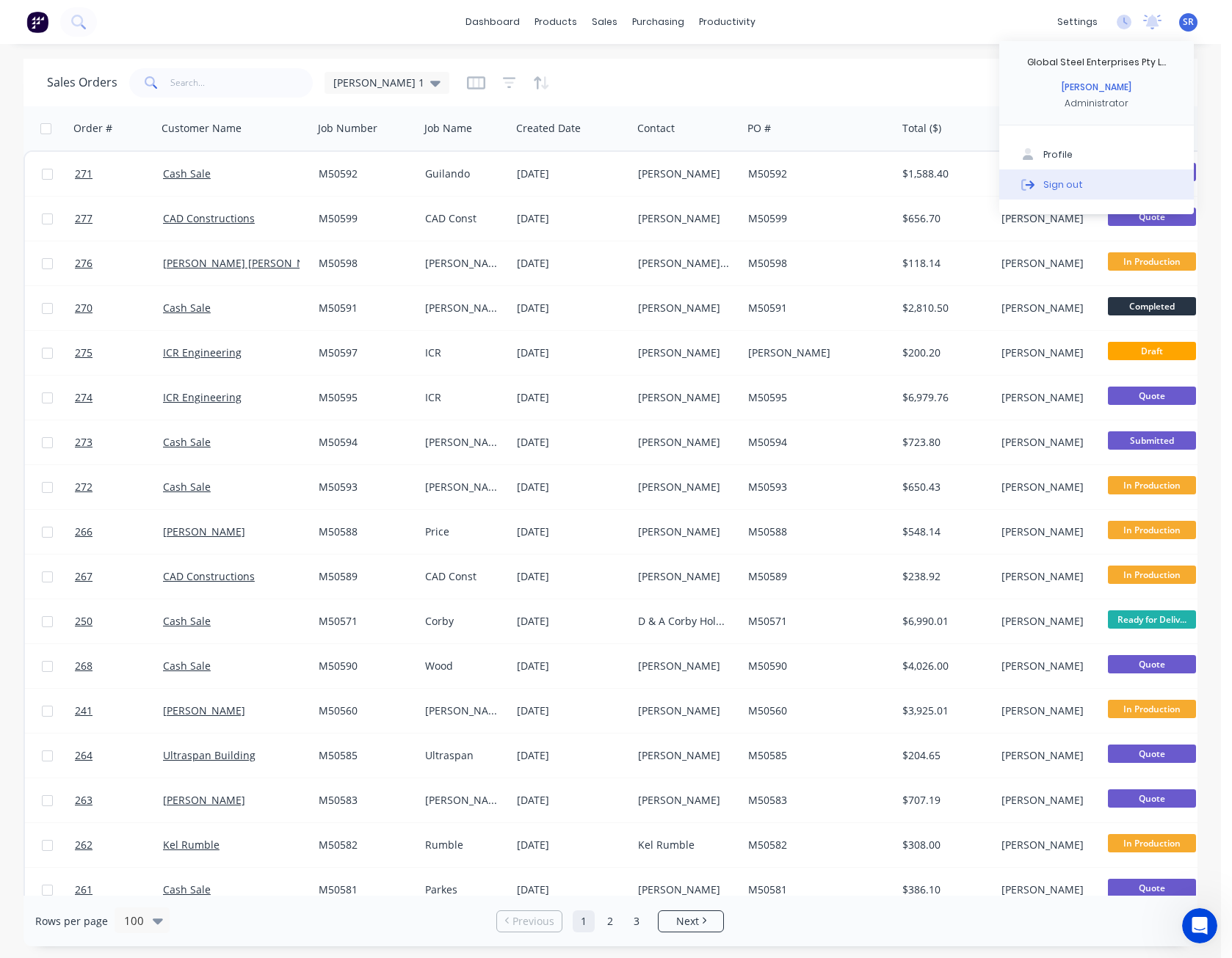
click at [1089, 187] on button "Sign out" at bounding box center [1097, 184] width 195 height 29
